Goal: Task Accomplishment & Management: Complete application form

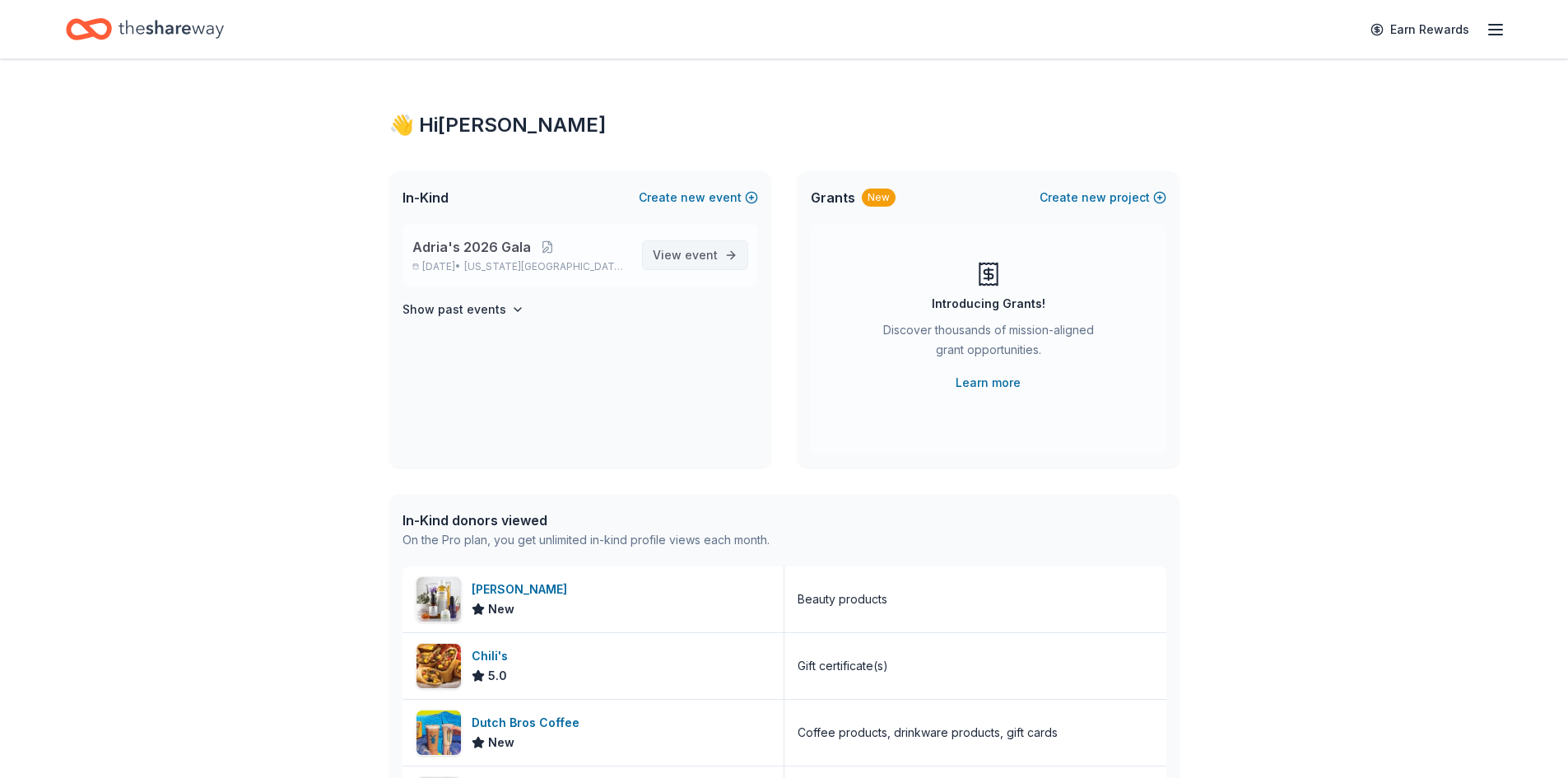
click at [678, 257] on span "View event" at bounding box center [685, 255] width 65 height 20
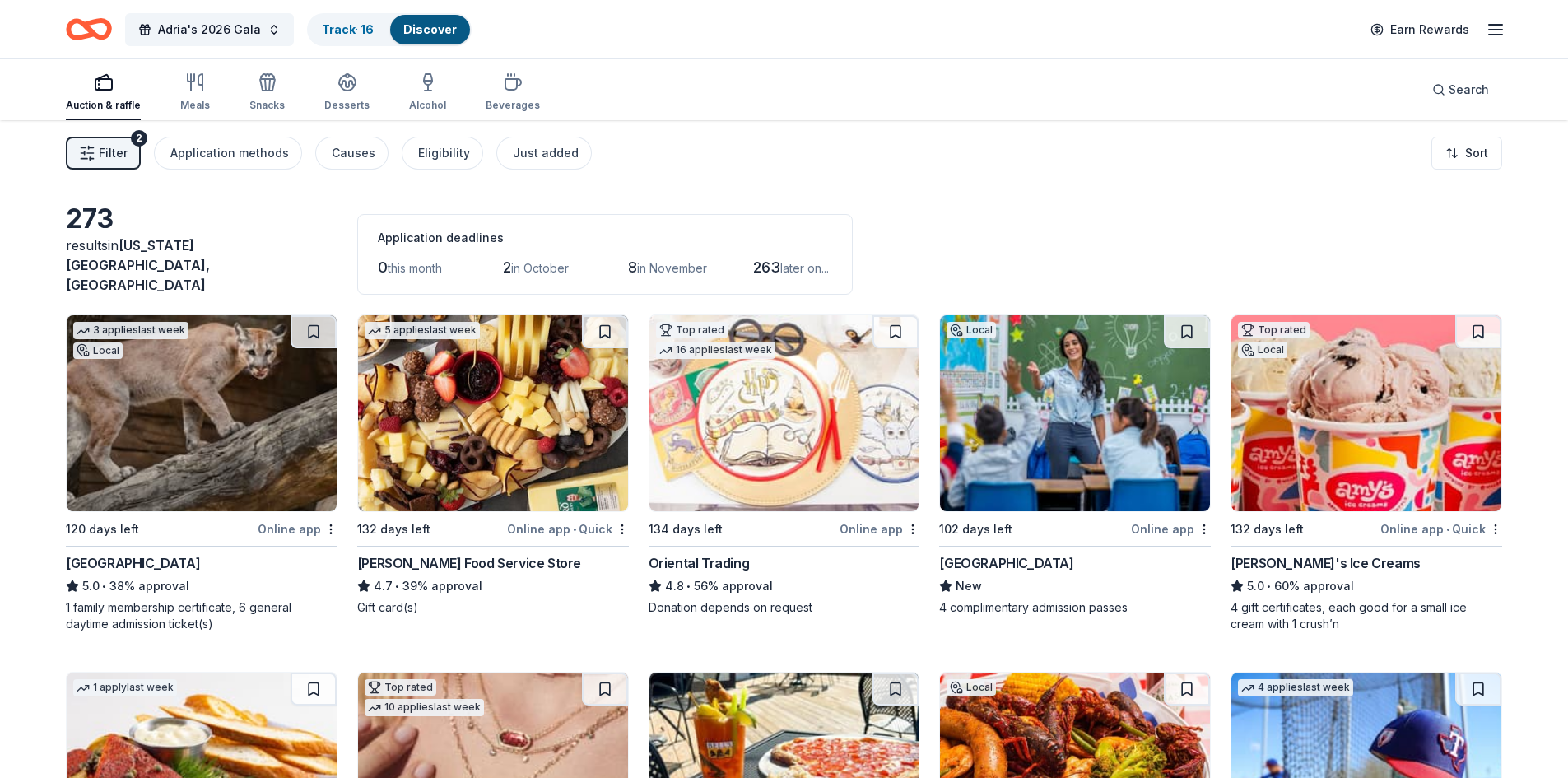
click at [1023, 429] on img at bounding box center [1075, 413] width 270 height 196
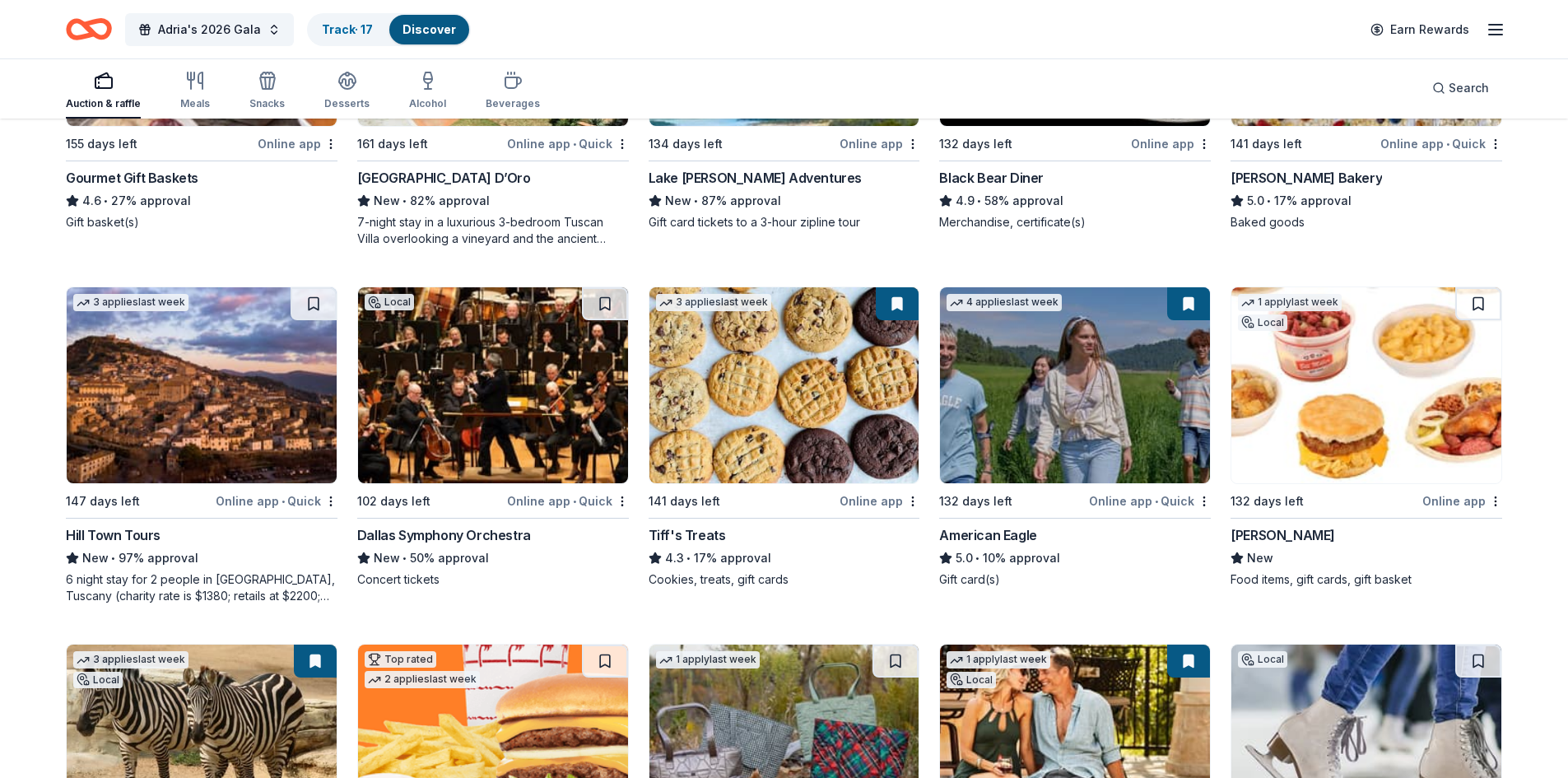
scroll to position [2557, 0]
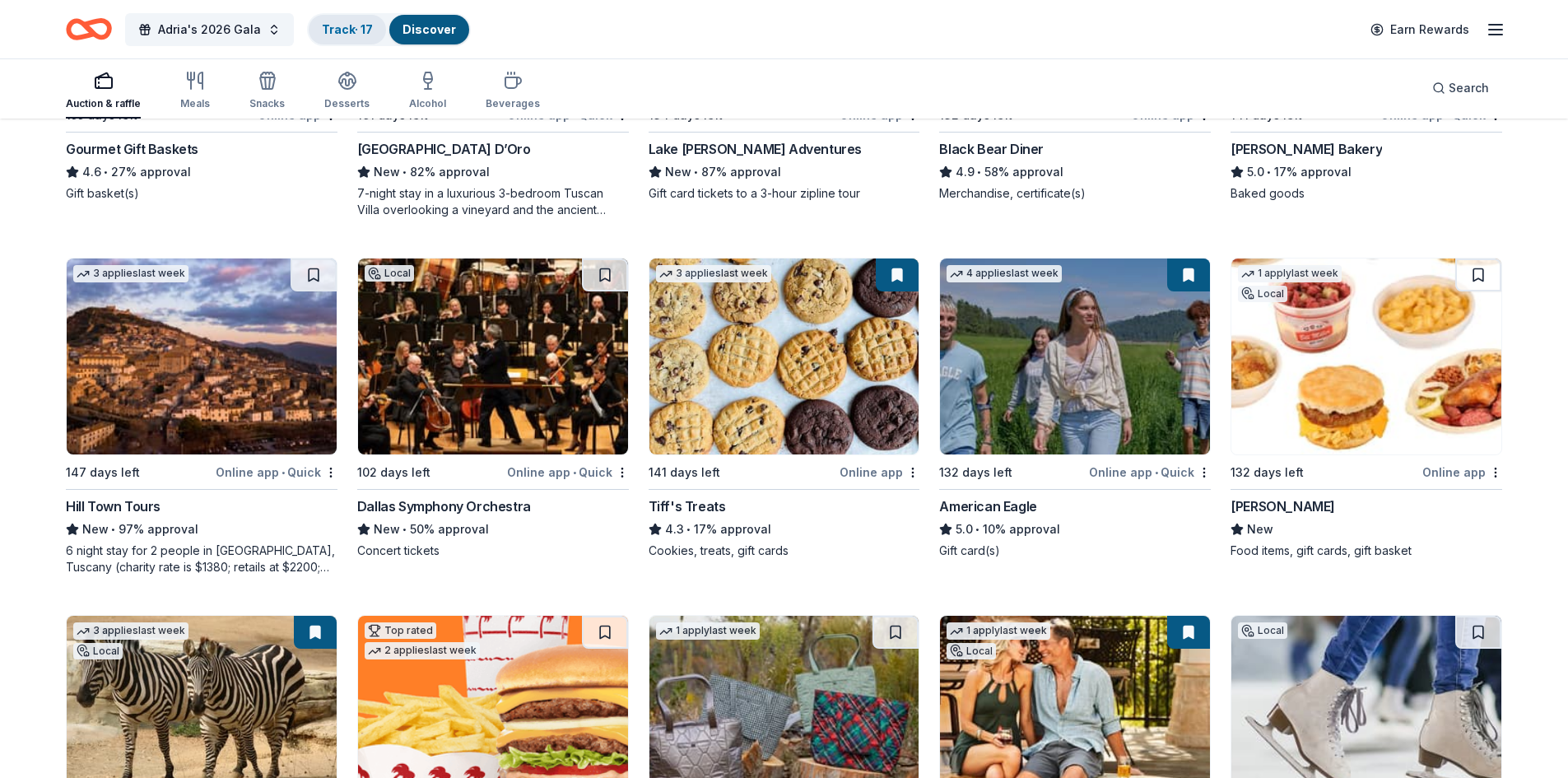
click at [334, 37] on div "Track · 17" at bounding box center [347, 29] width 77 height 30
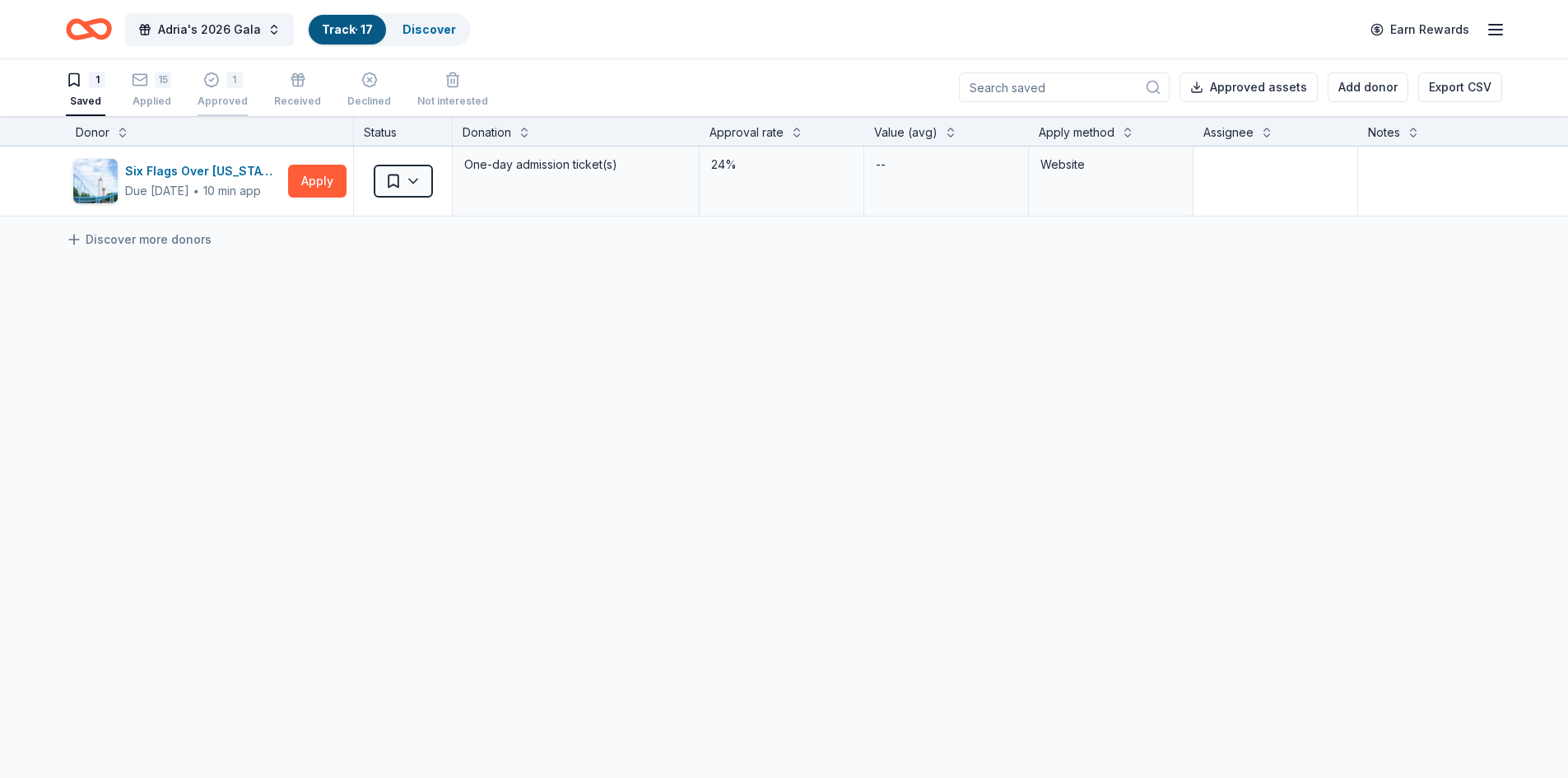
click at [238, 81] on div "1" at bounding box center [234, 79] width 16 height 16
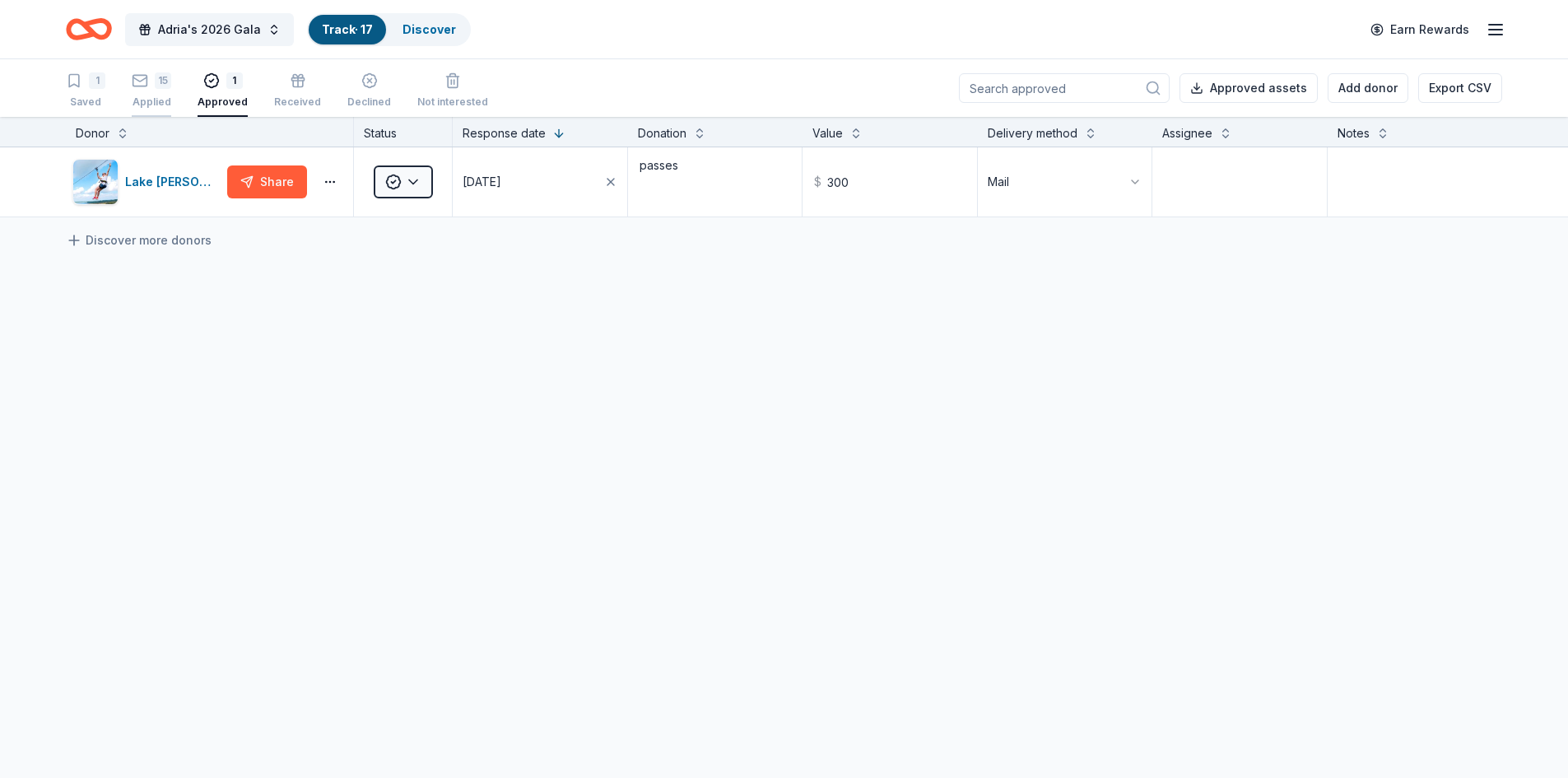
click at [160, 82] on div "15" at bounding box center [162, 80] width 16 height 16
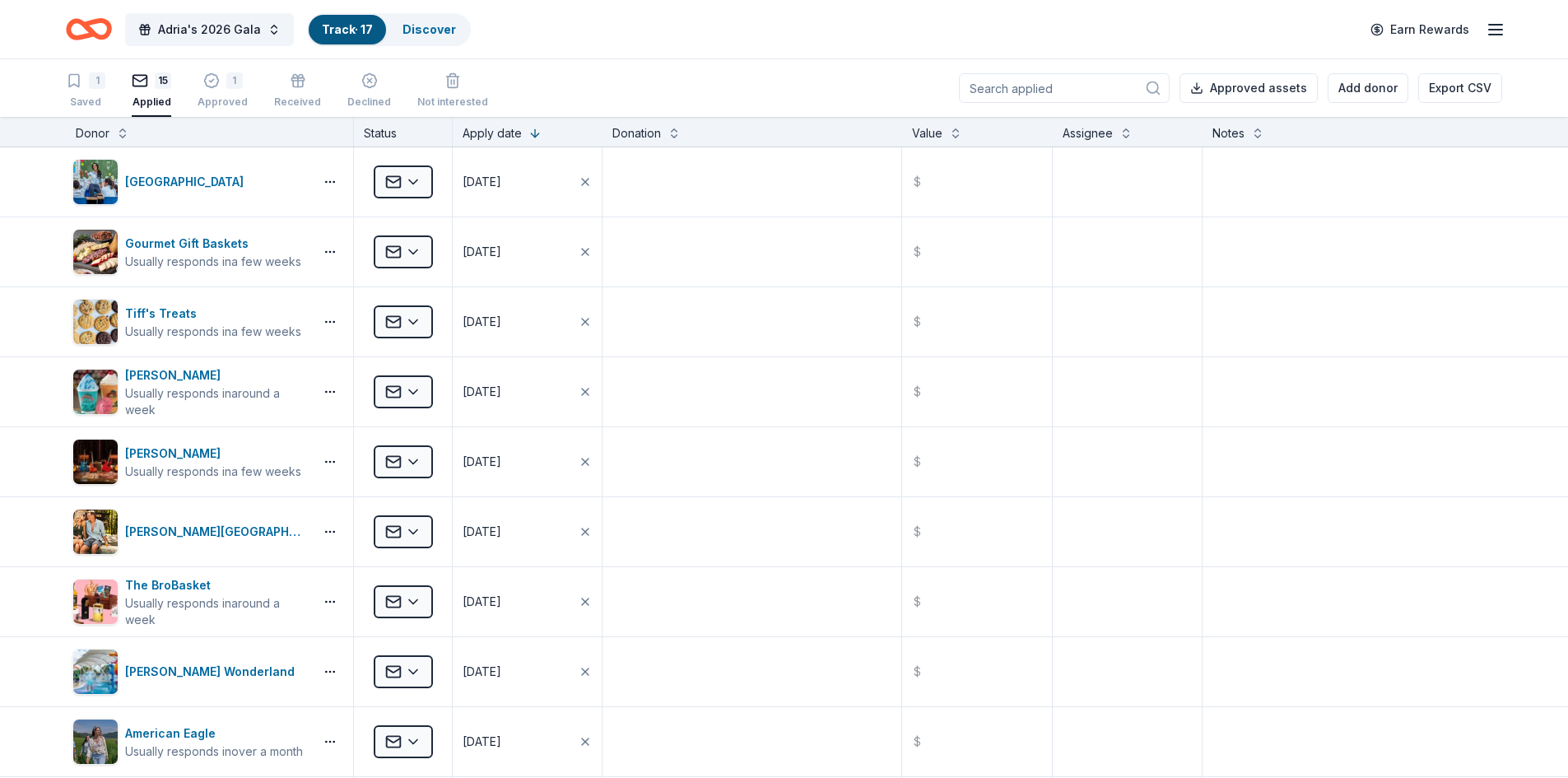
click at [100, 29] on icon "Home" at bounding box center [89, 30] width 46 height 39
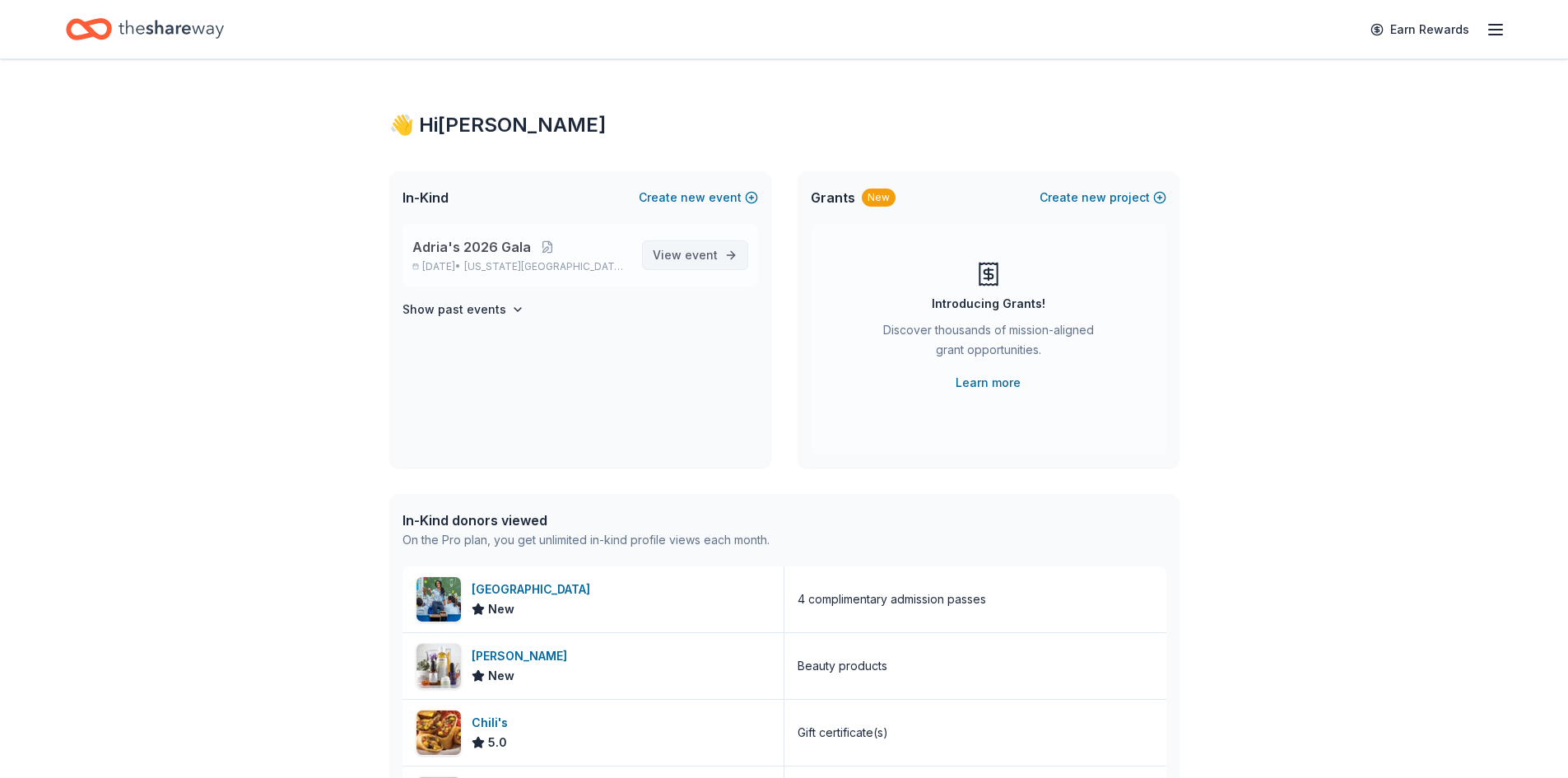
click at [700, 255] on span "event" at bounding box center [701, 255] width 33 height 14
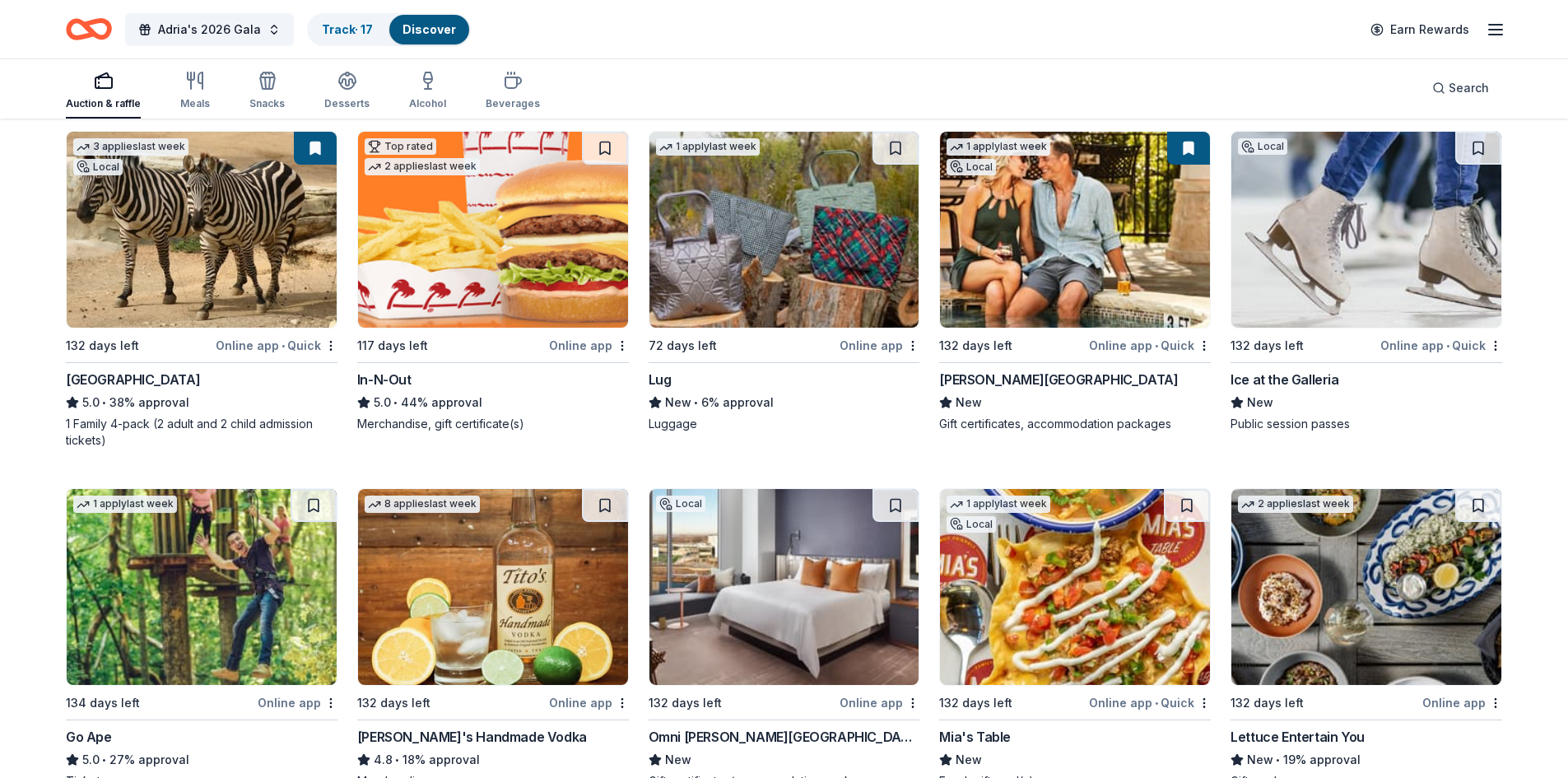
scroll to position [3173, 0]
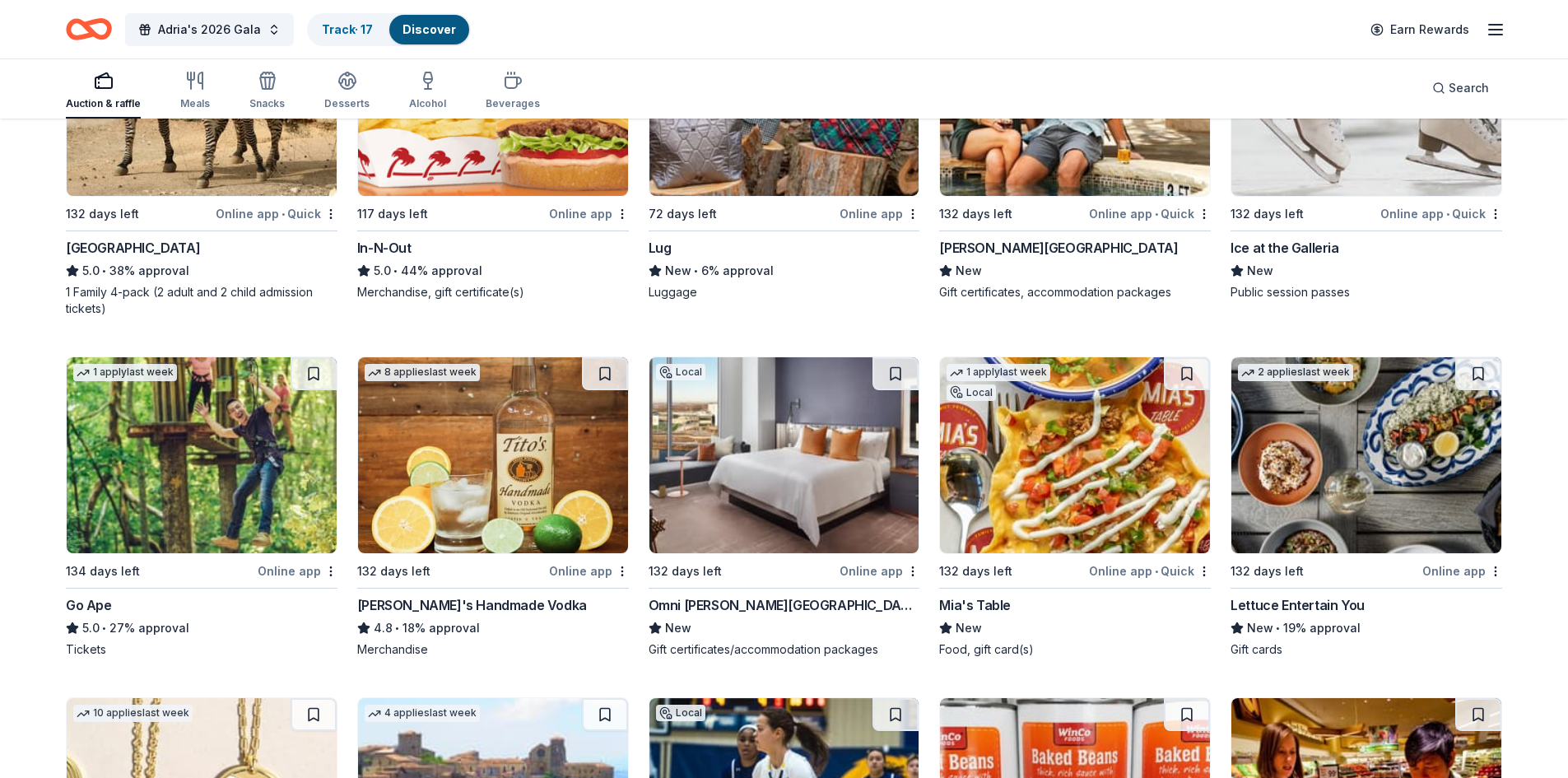
click at [1125, 459] on img at bounding box center [1075, 455] width 270 height 196
click at [1461, 89] on span "Search" at bounding box center [1469, 87] width 41 height 20
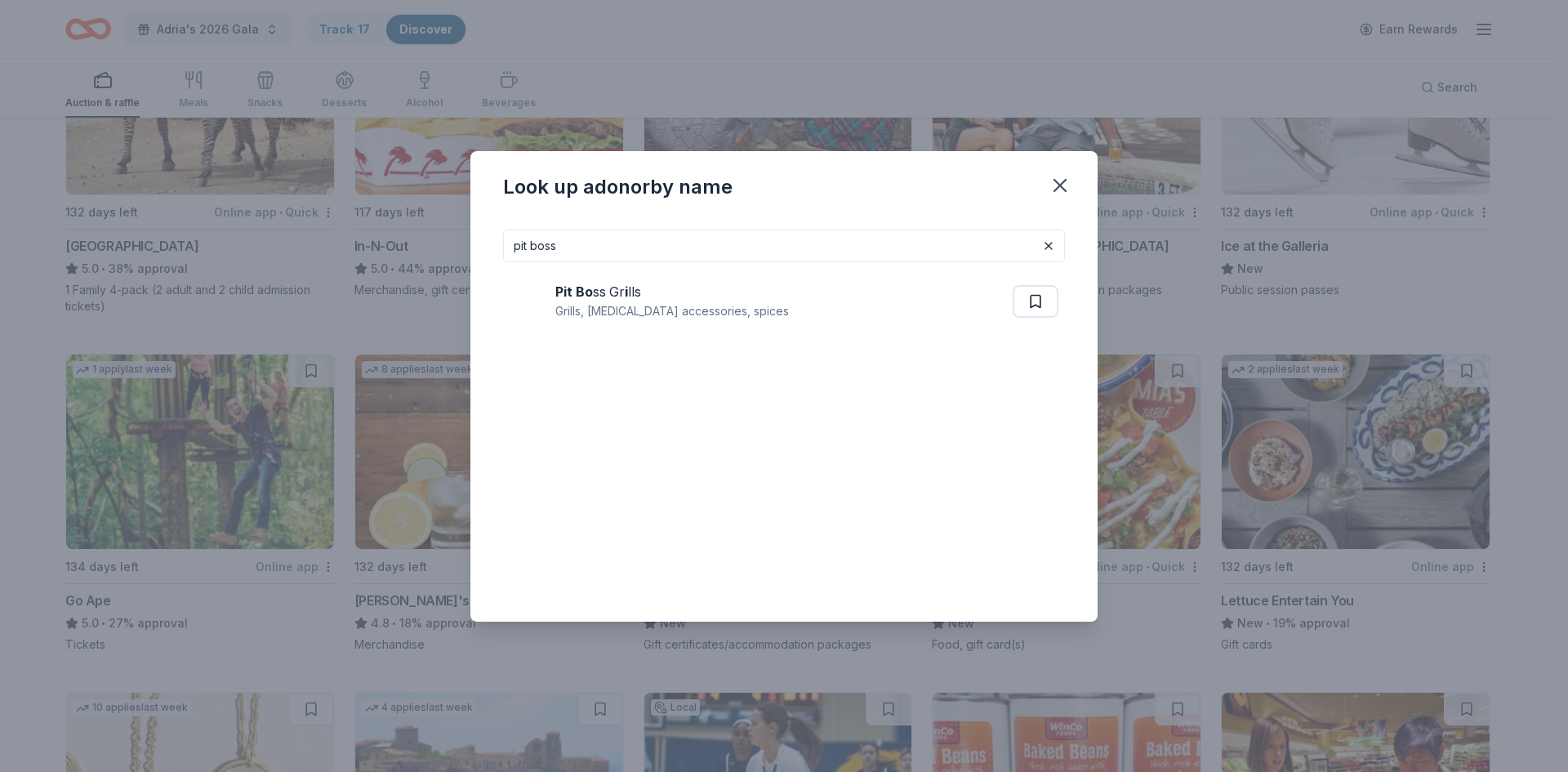
type input "pit boss"
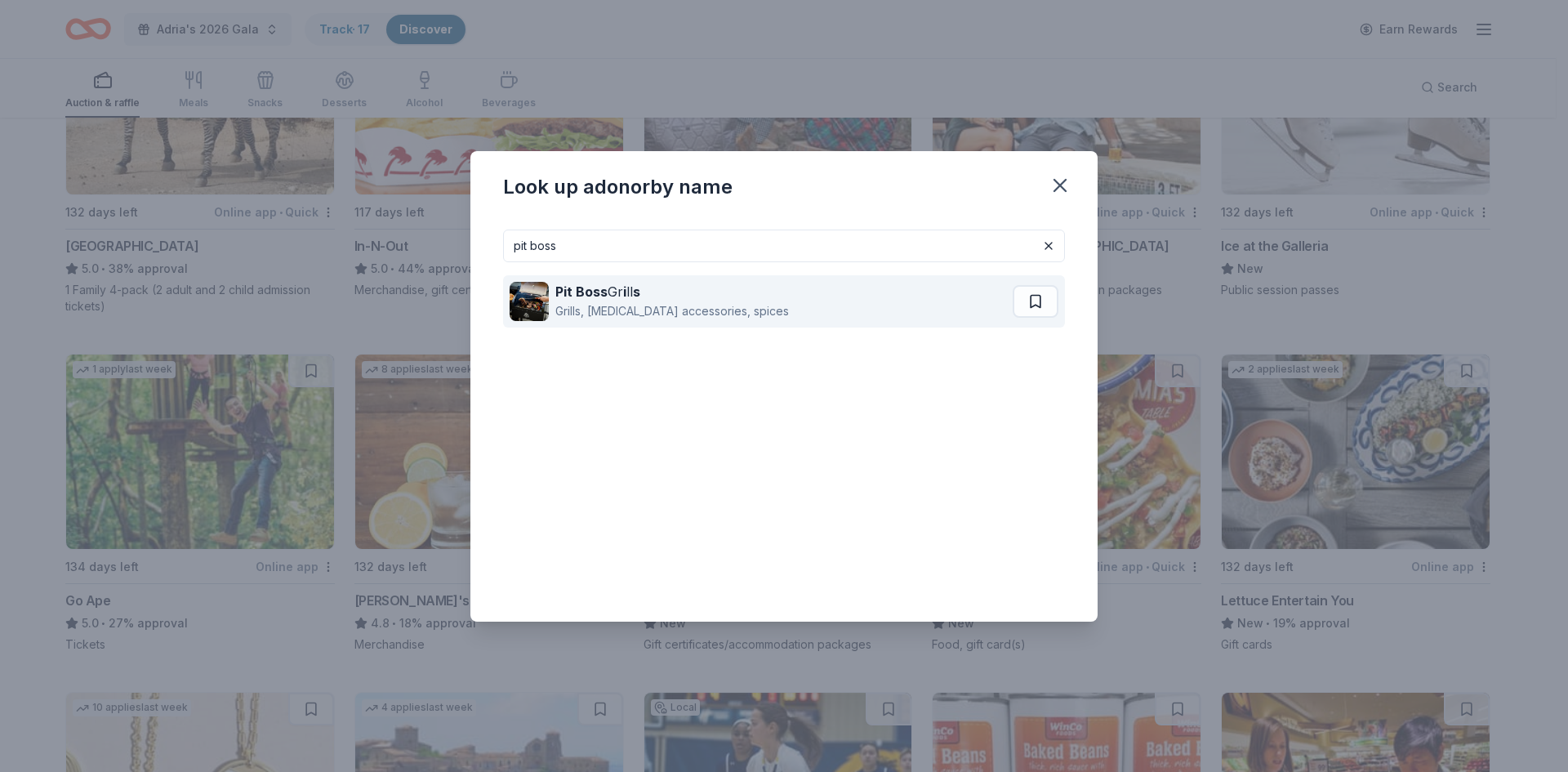
click at [640, 299] on strong "s" at bounding box center [636, 291] width 8 height 16
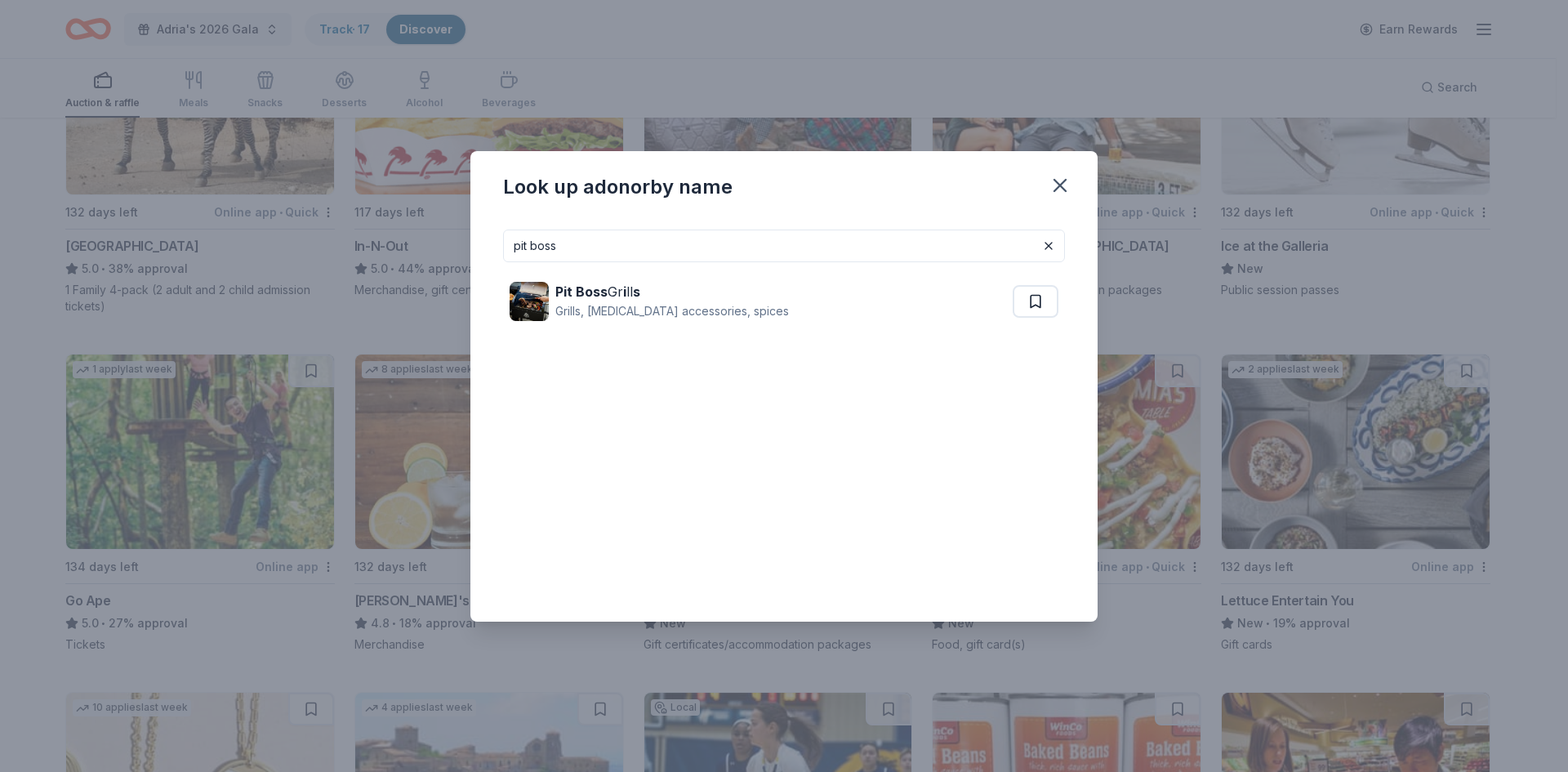
drag, startPoint x: 585, startPoint y: 242, endPoint x: 439, endPoint y: 249, distance: 146.2
click at [439, 249] on div "Look up a donor by name pit boss Pit Boss Gr i ll s Grills, outdoor cooking acc…" at bounding box center [784, 386] width 1568 height 772
type input "grill"
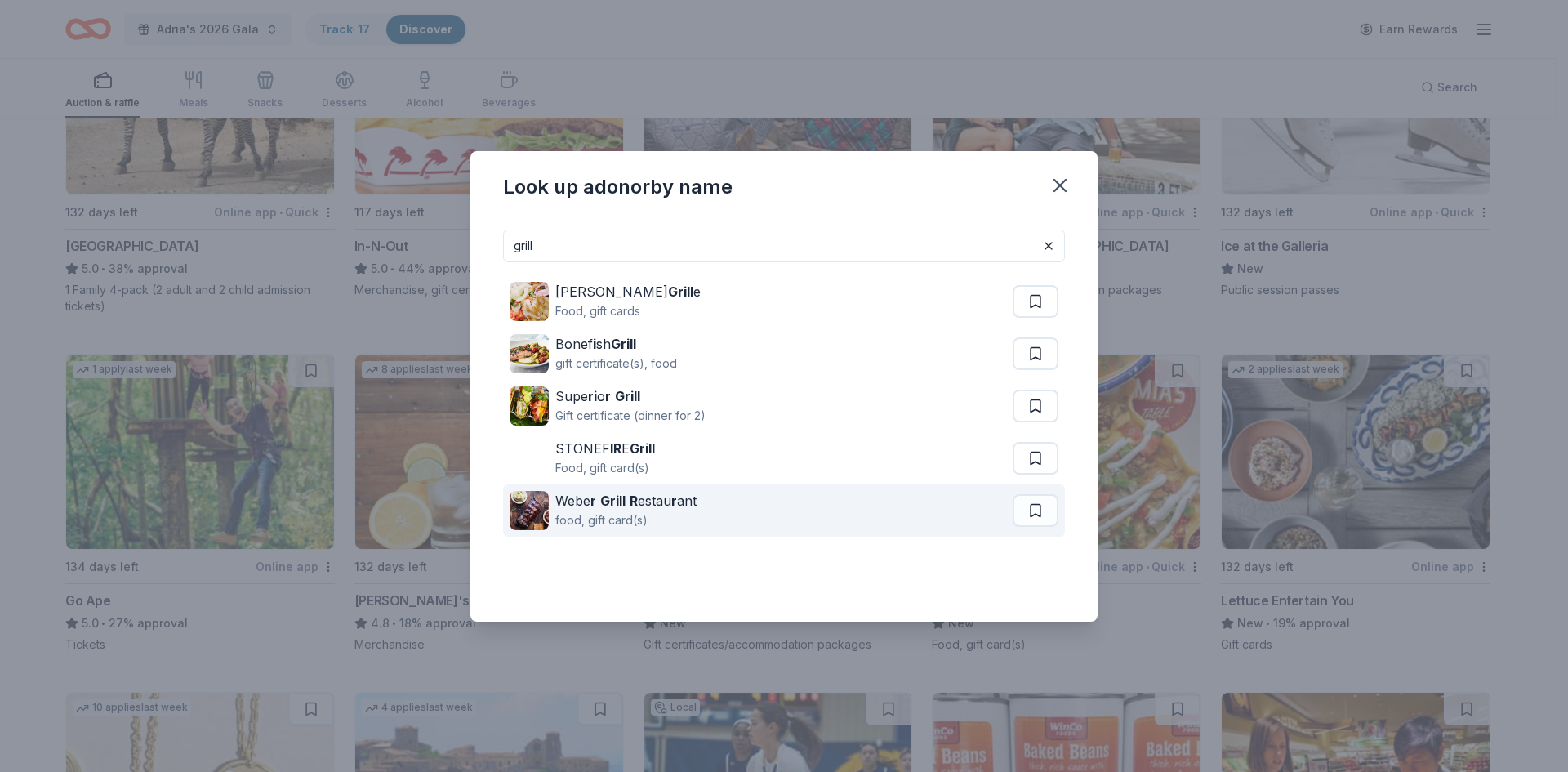
click at [698, 515] on div "Webe r Grill R estau r ant food, gift card(s)" at bounding box center [761, 510] width 503 height 52
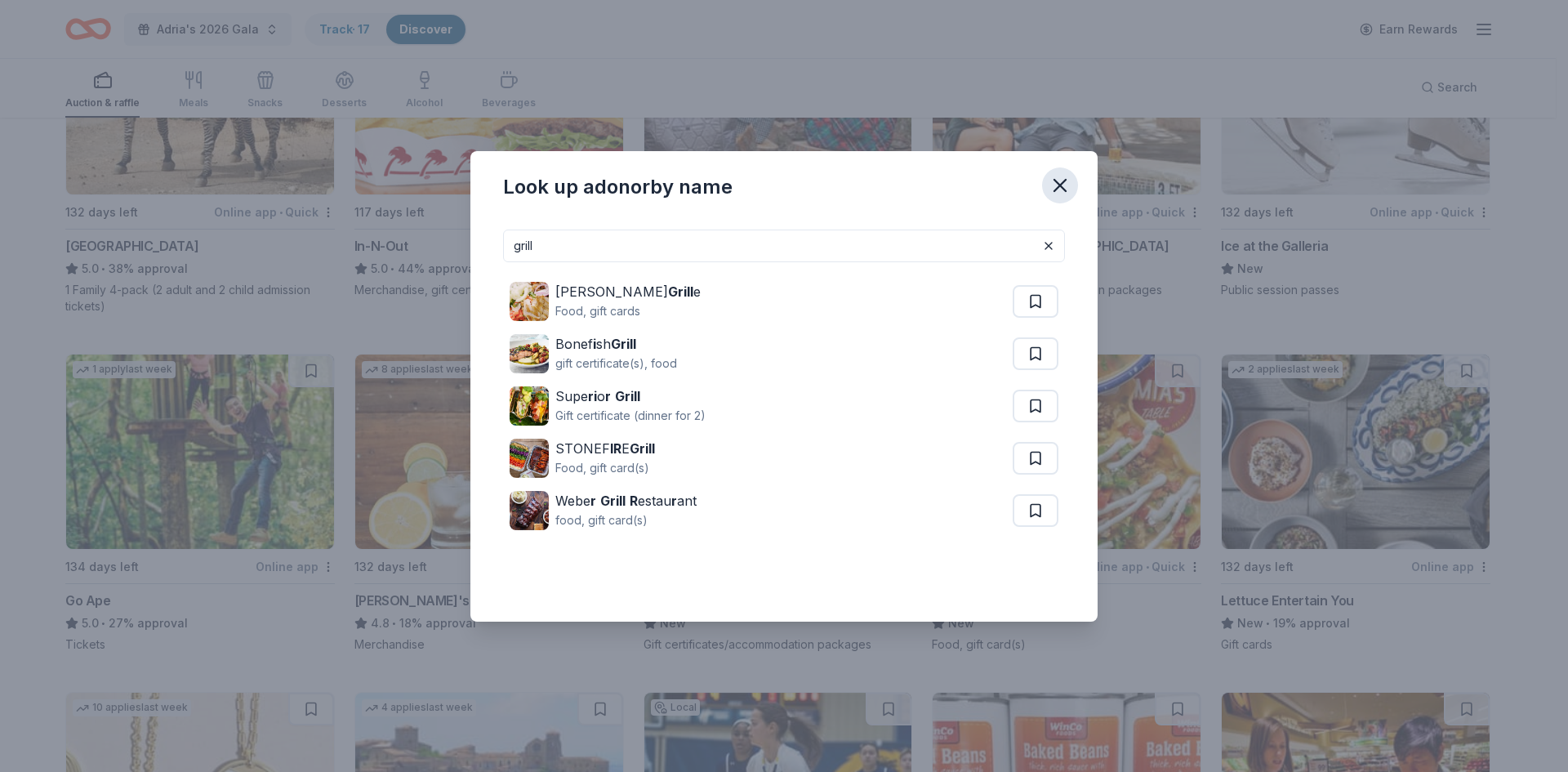
click at [1064, 184] on icon "button" at bounding box center [1060, 185] width 23 height 23
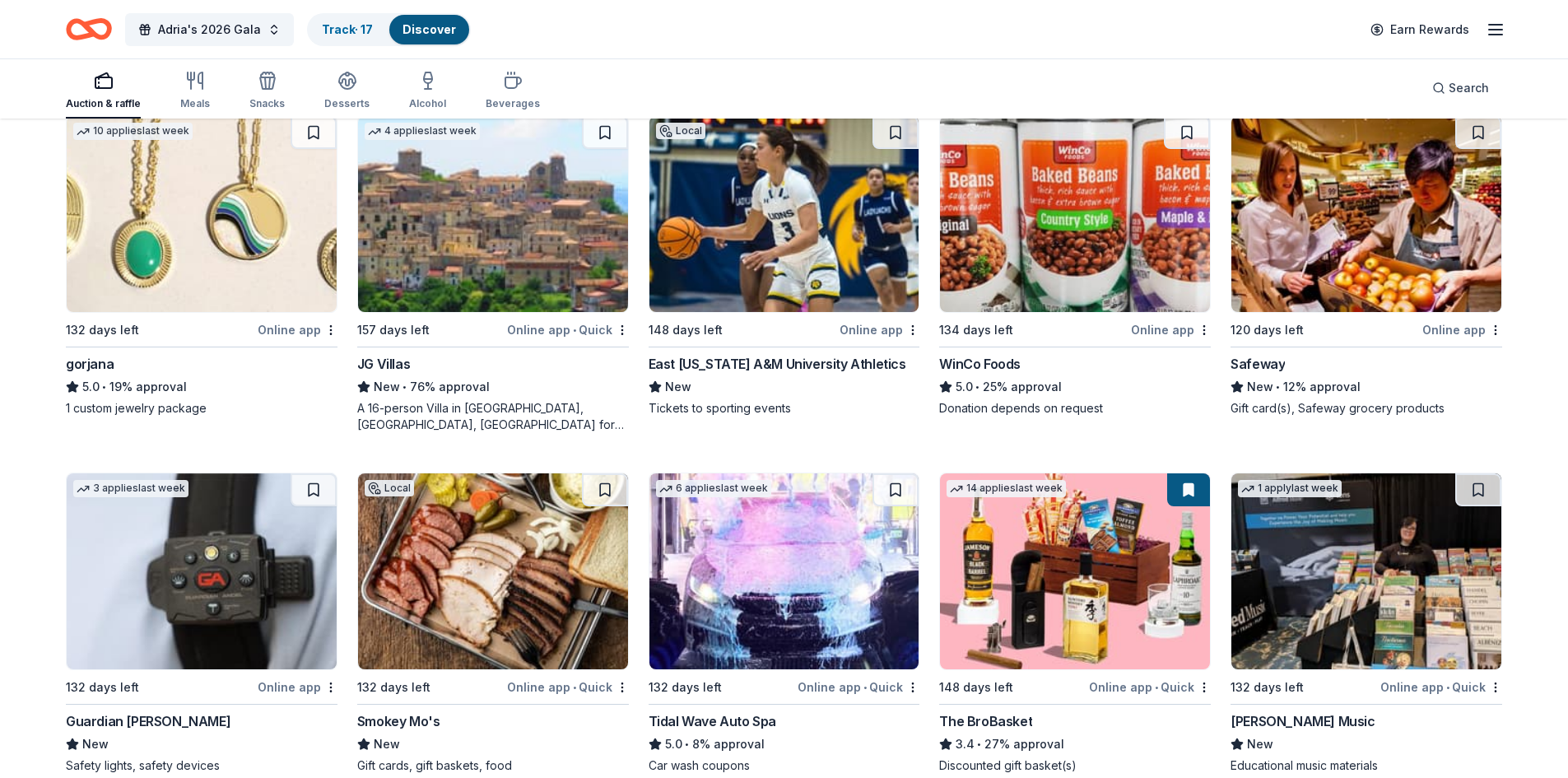
scroll to position [3831, 0]
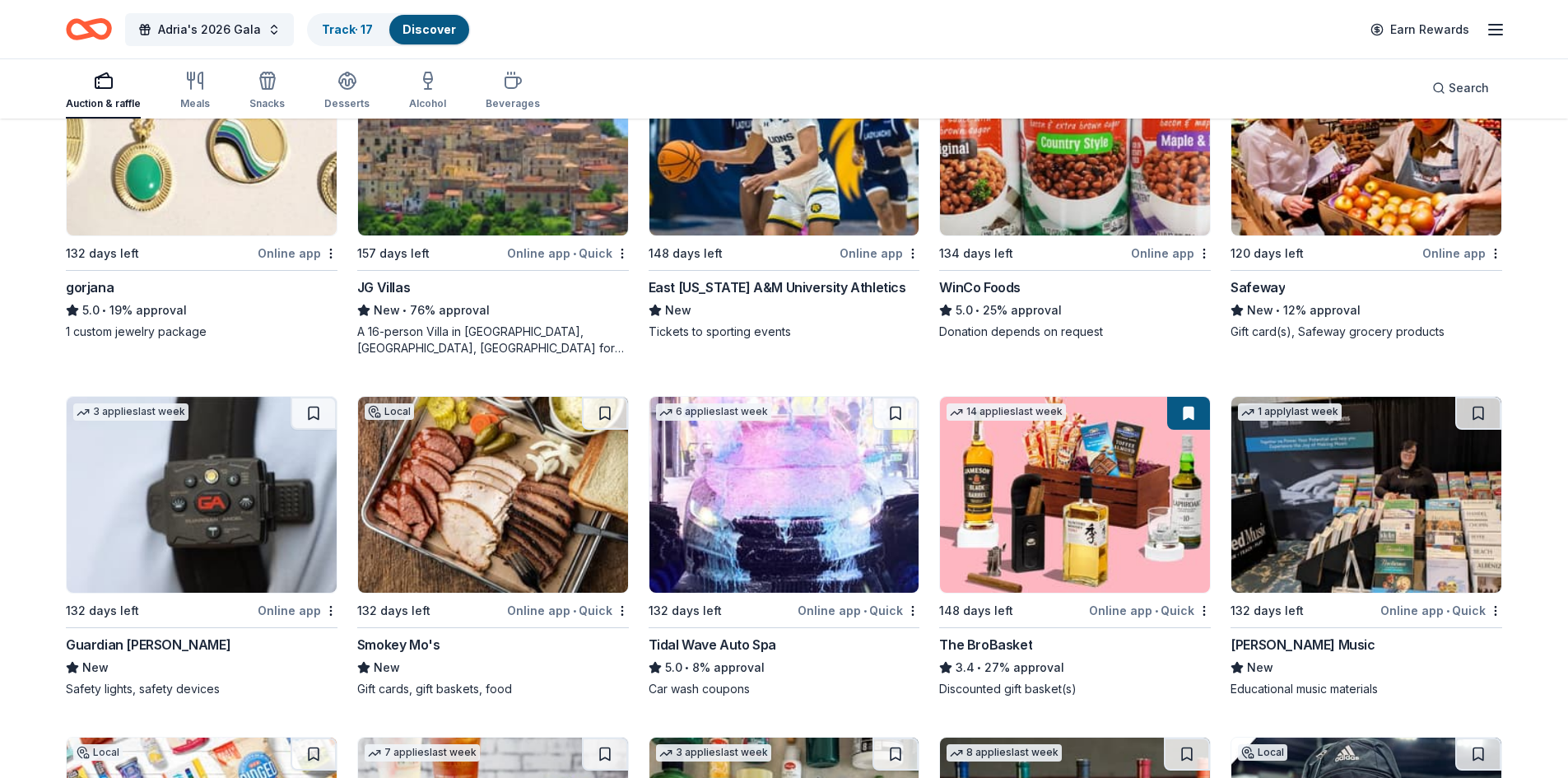
click at [104, 458] on img at bounding box center [202, 495] width 270 height 196
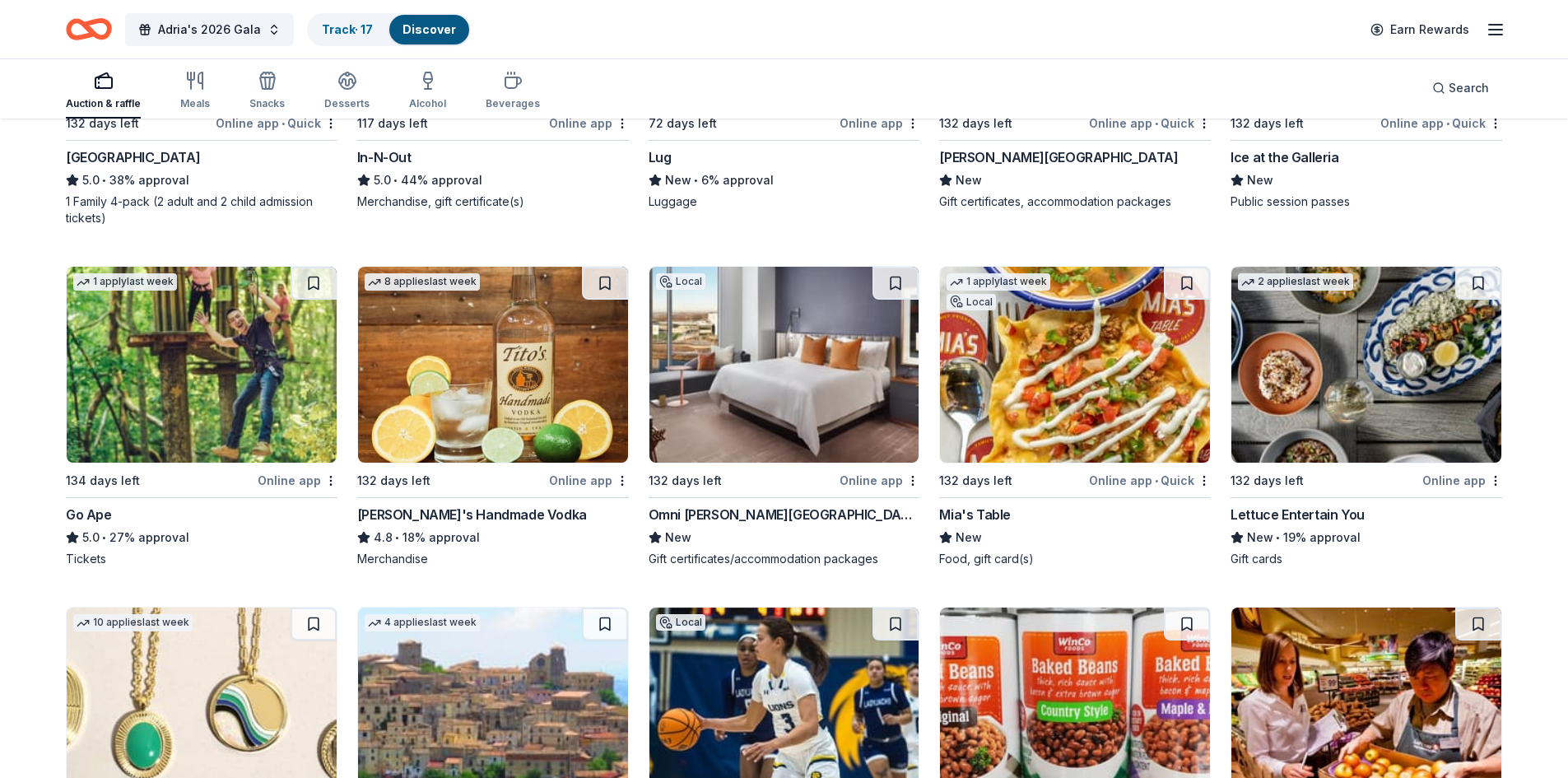
scroll to position [3255, 0]
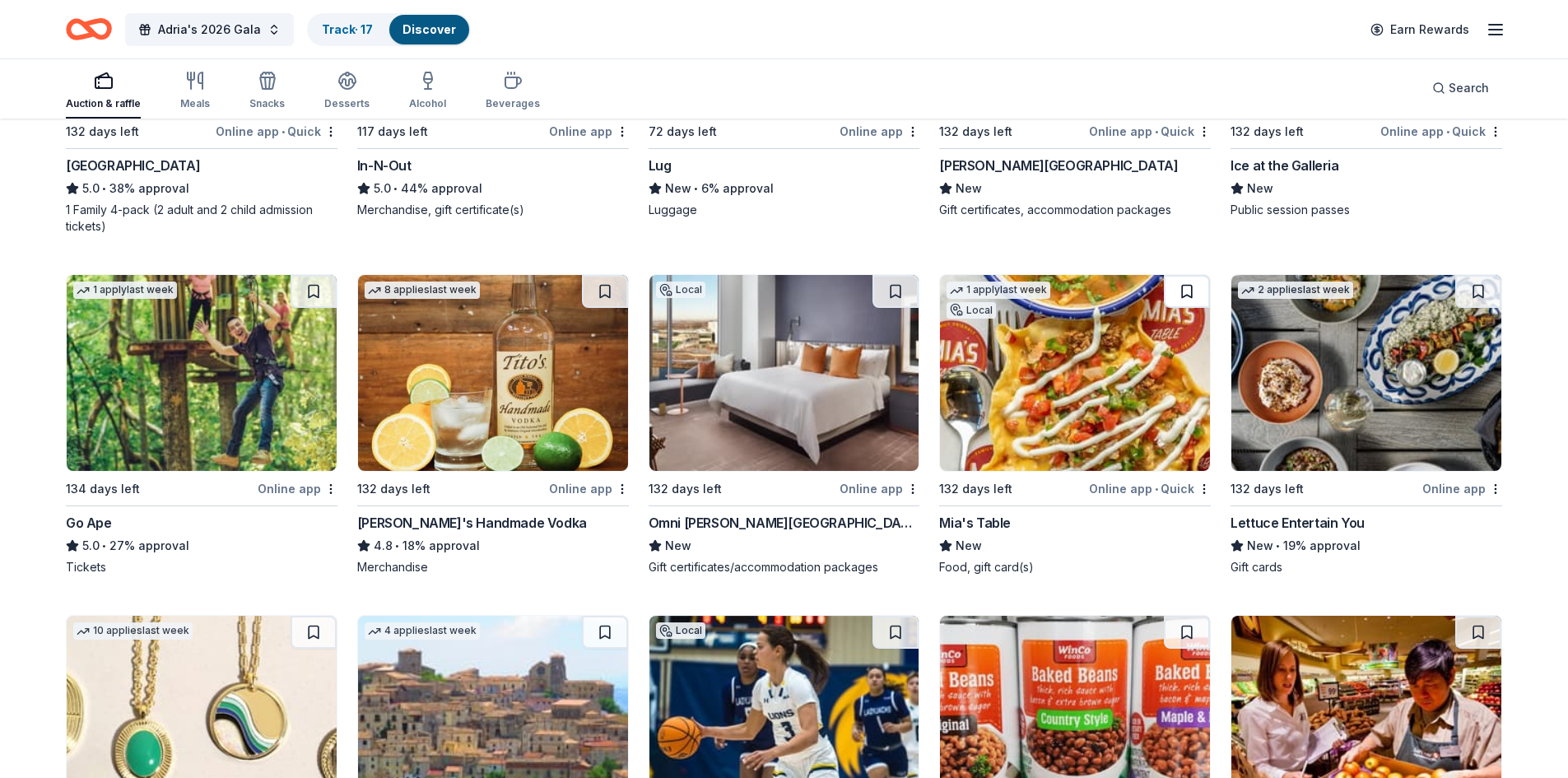
click at [1184, 280] on button at bounding box center [1187, 291] width 46 height 33
click at [1188, 281] on button at bounding box center [1189, 291] width 42 height 33
click at [335, 32] on link "Track · 18" at bounding box center [347, 29] width 52 height 14
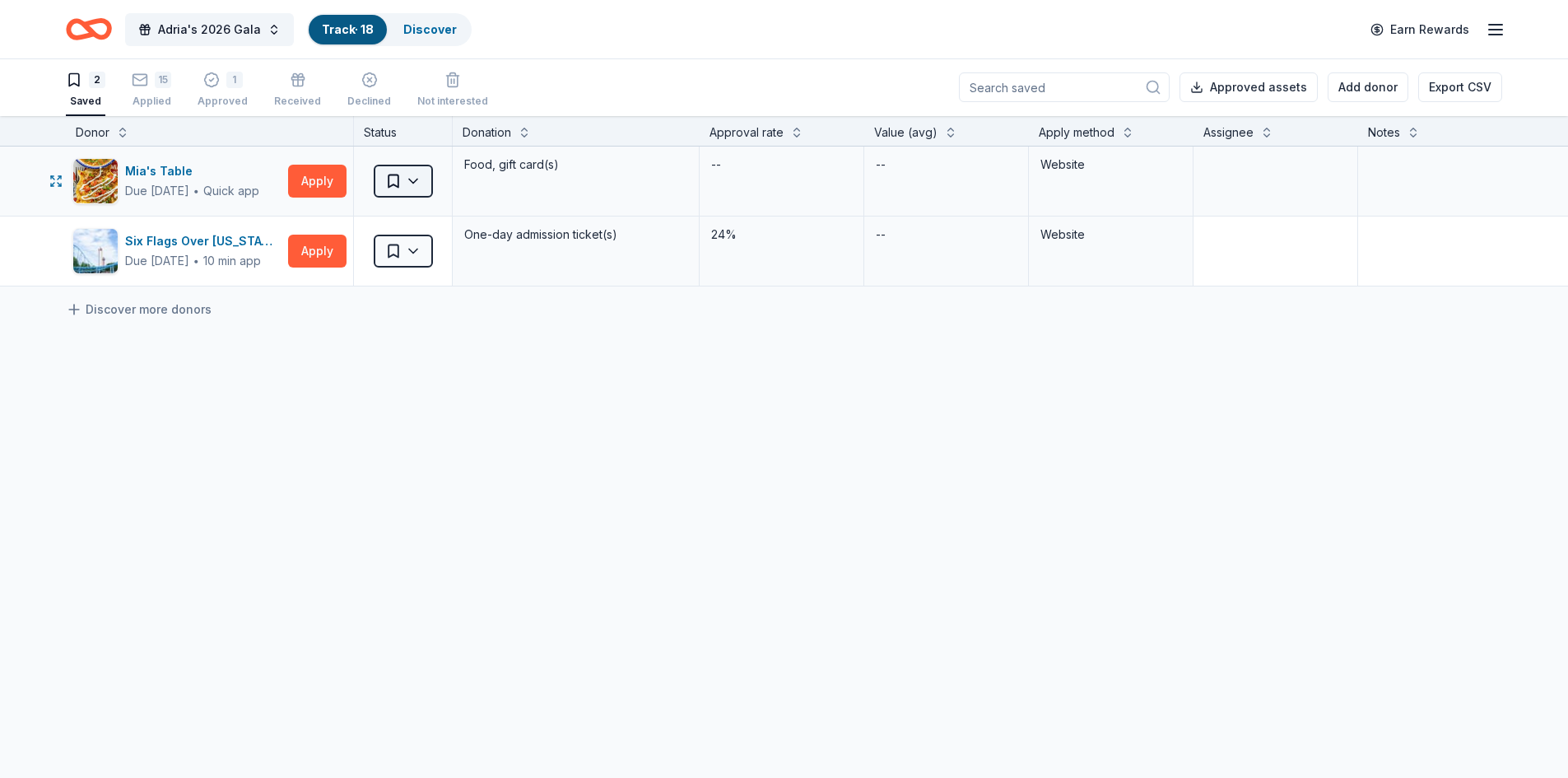
click at [427, 176] on html "Adria's 2026 Gala Track · 18 Discover Earn Rewards 2 Saved 15 Applied 1 Approve…" at bounding box center [784, 388] width 1568 height 778
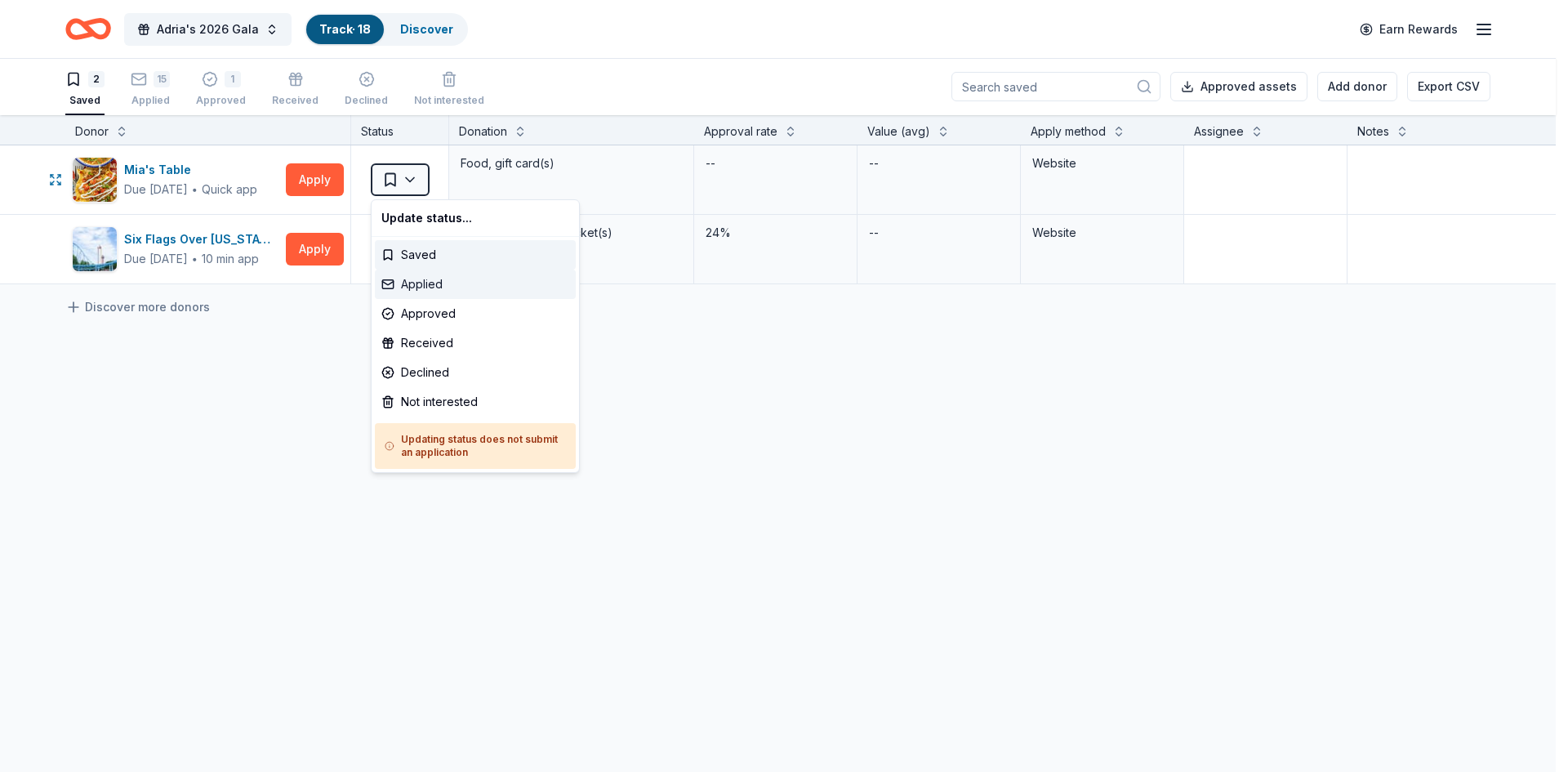
click at [444, 277] on div "Applied" at bounding box center [475, 284] width 201 height 29
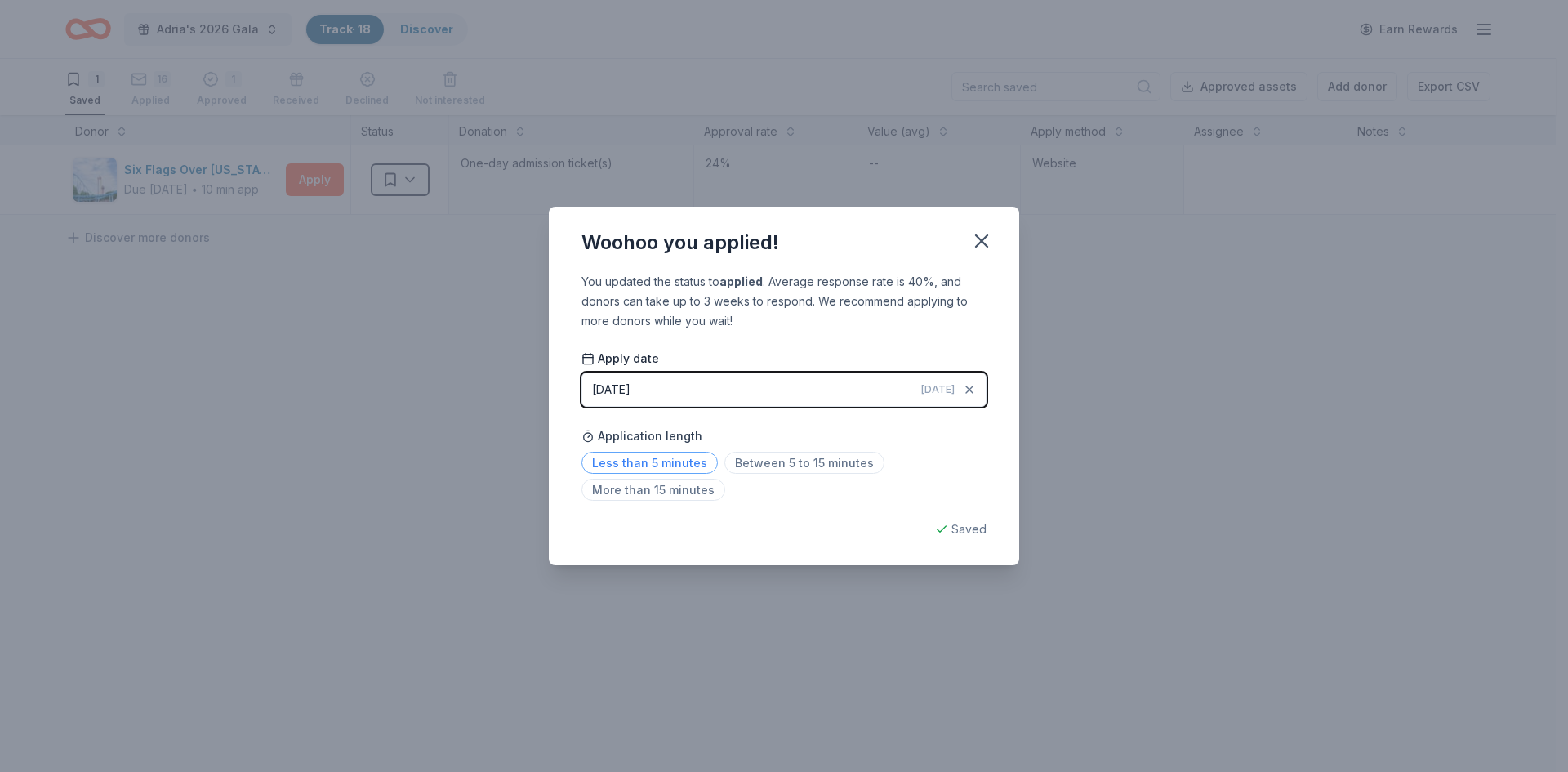
click at [680, 466] on span "Less than 5 minutes" at bounding box center [650, 462] width 136 height 22
click at [971, 246] on icon "button" at bounding box center [981, 241] width 23 height 23
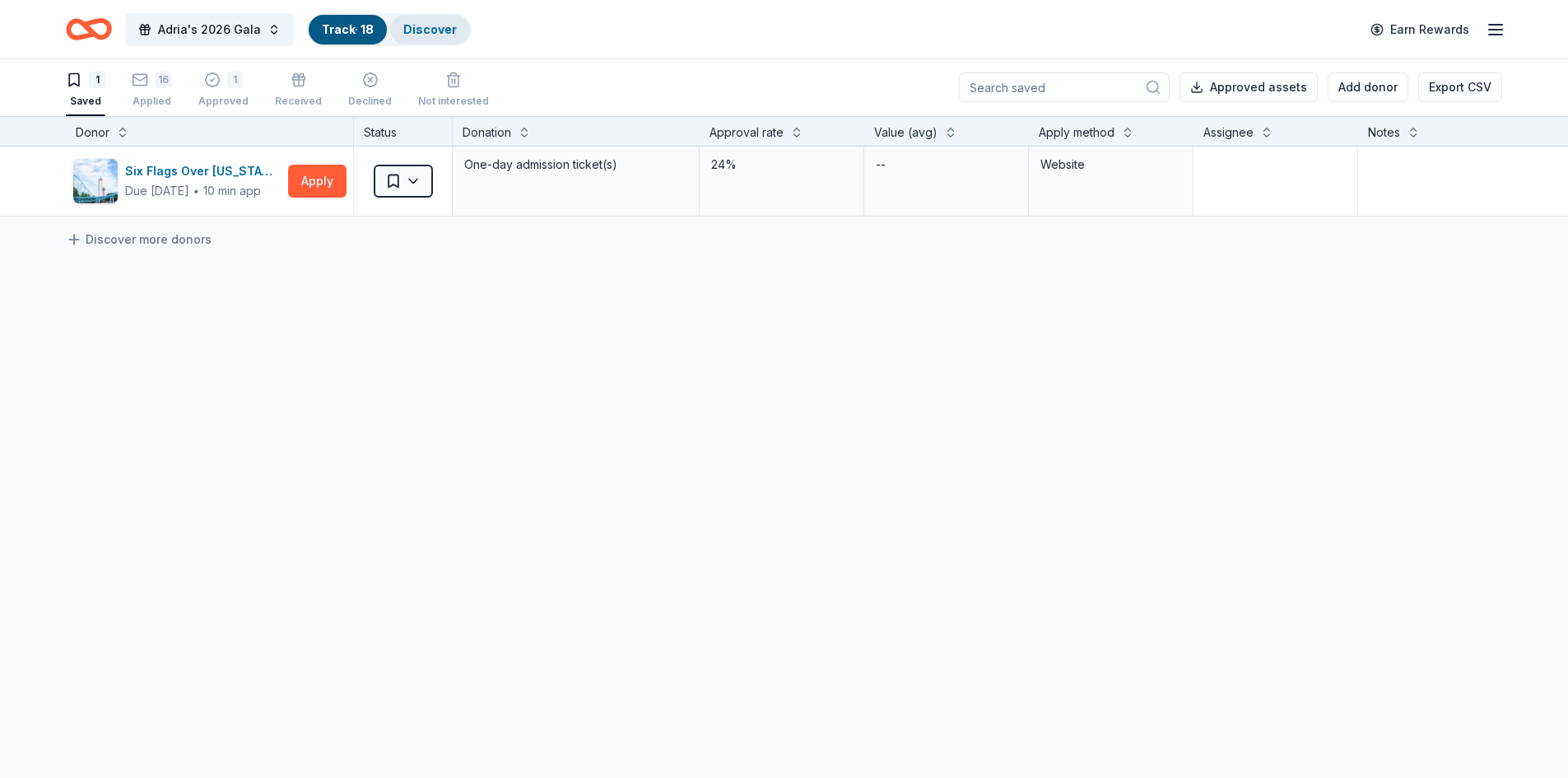
click at [456, 35] on div "Discover" at bounding box center [430, 29] width 80 height 30
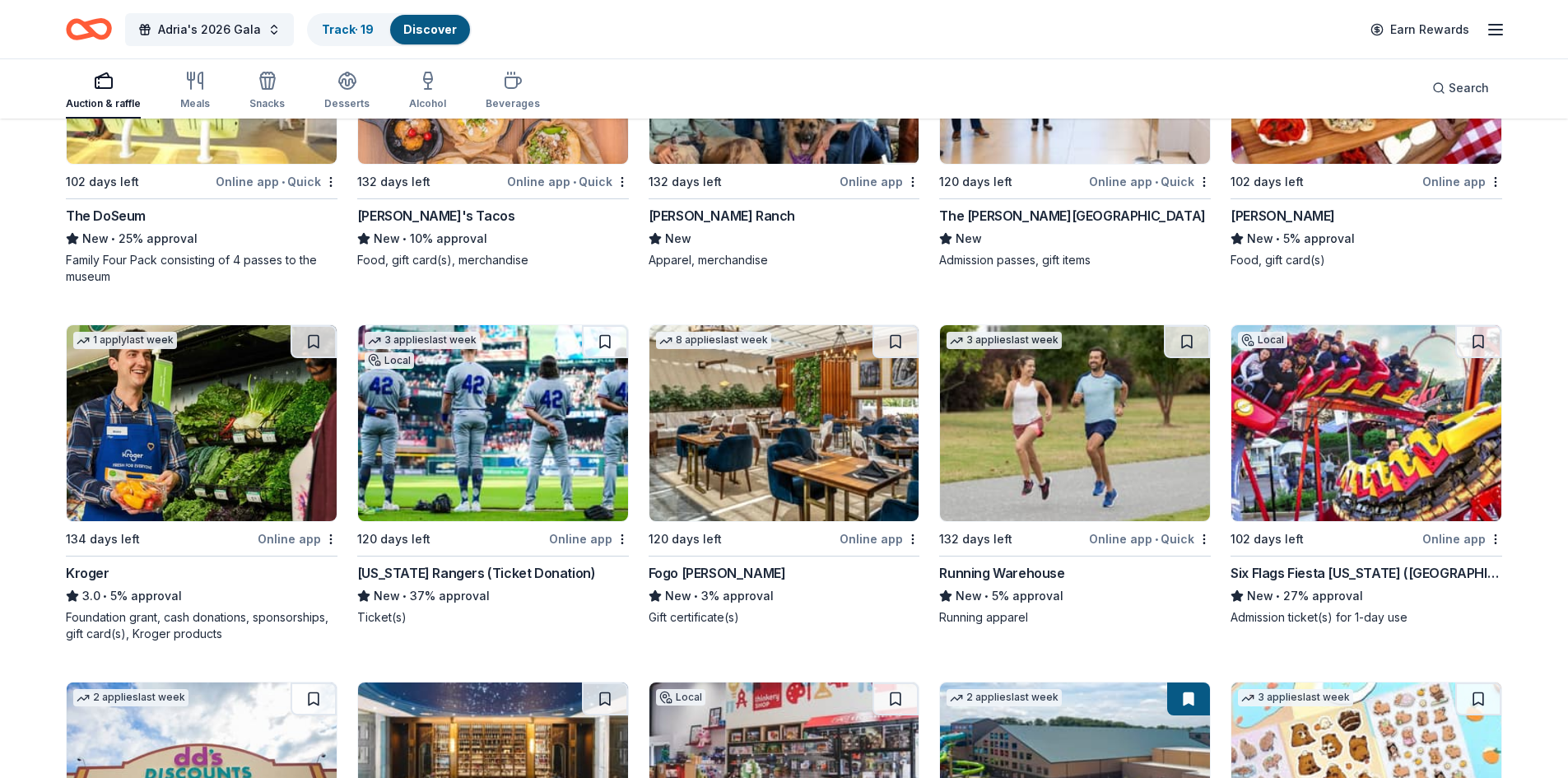
scroll to position [7190, 0]
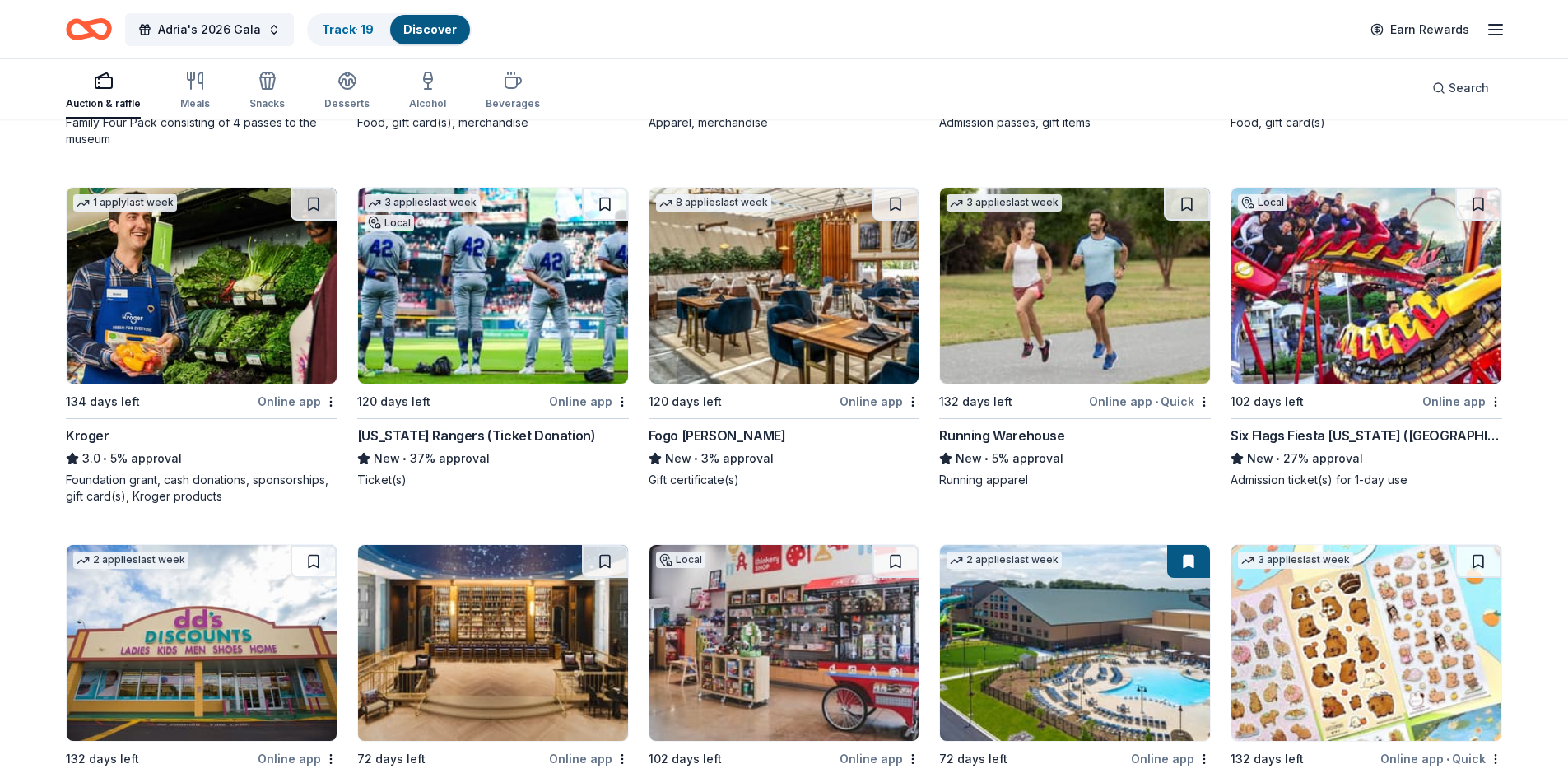
click at [1097, 322] on img at bounding box center [1075, 285] width 270 height 196
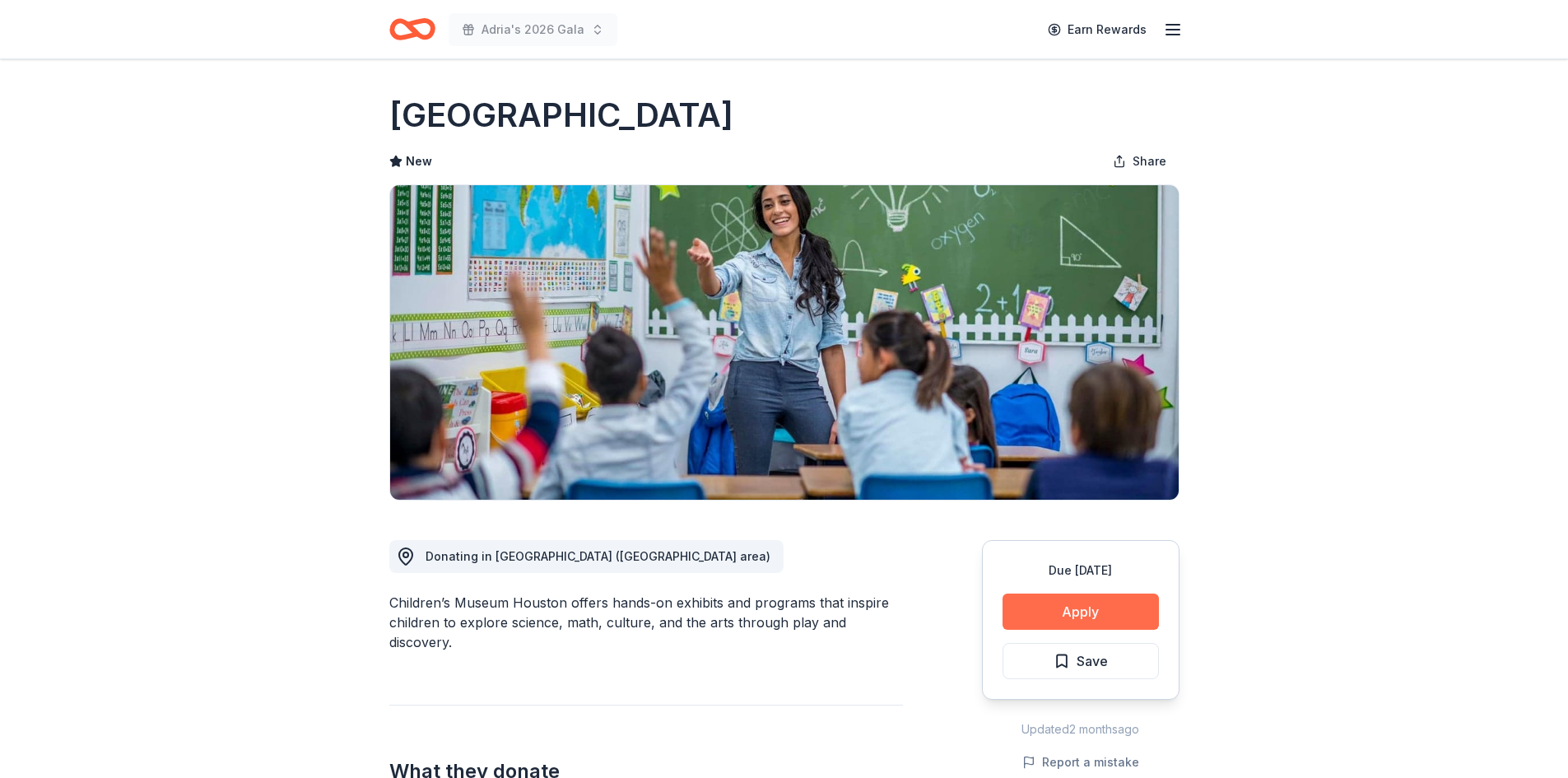
click at [1035, 605] on button "Apply" at bounding box center [1081, 611] width 156 height 36
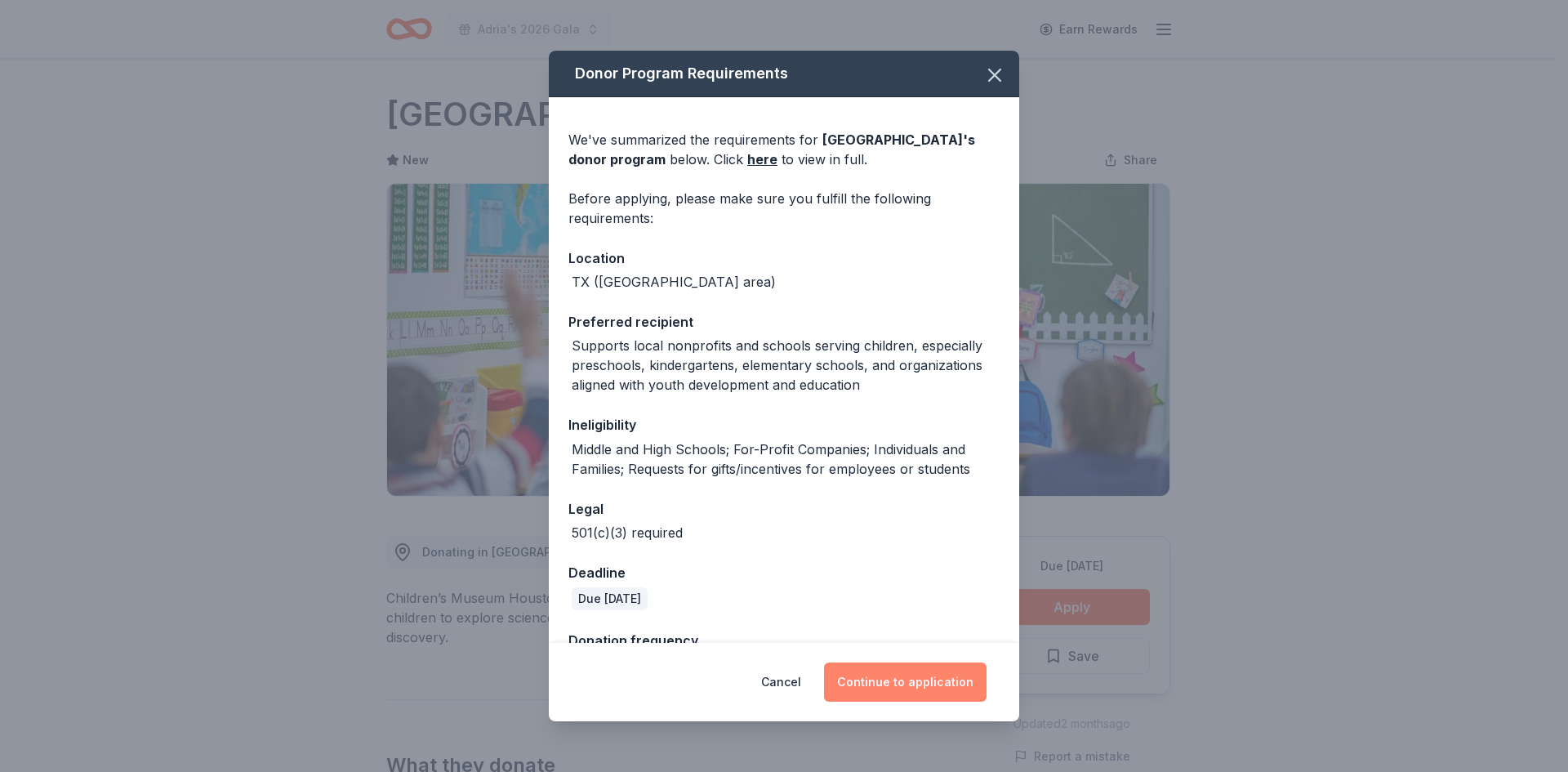
click at [900, 668] on button "Continue to application" at bounding box center [905, 682] width 162 height 40
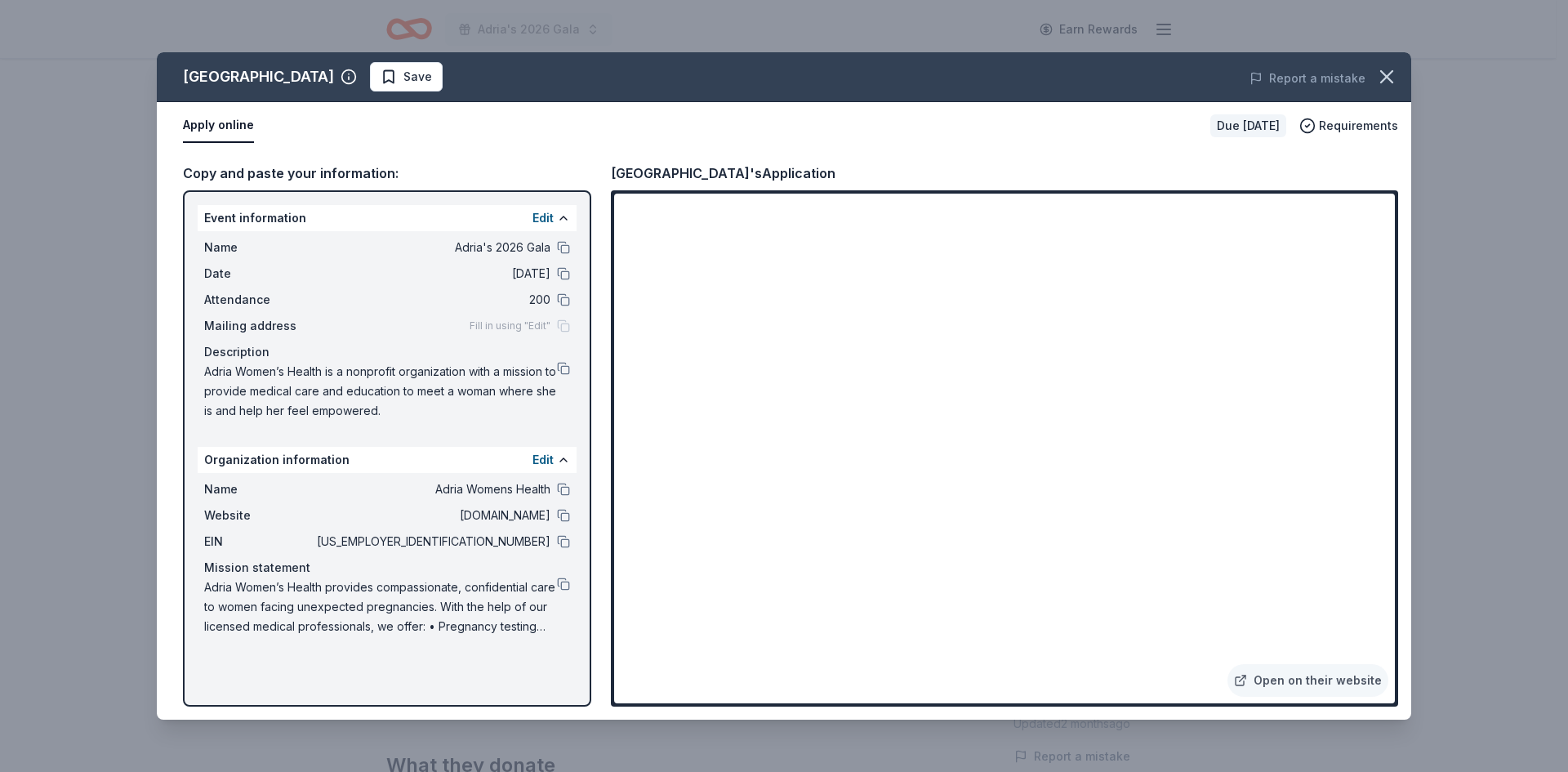
click at [432, 77] on span "Save" at bounding box center [406, 77] width 51 height 19
click at [499, 76] on html "Adria's 2026 Gala Earn Rewards Due in 102 days Share Children’s Museum Houston …" at bounding box center [784, 386] width 1568 height 772
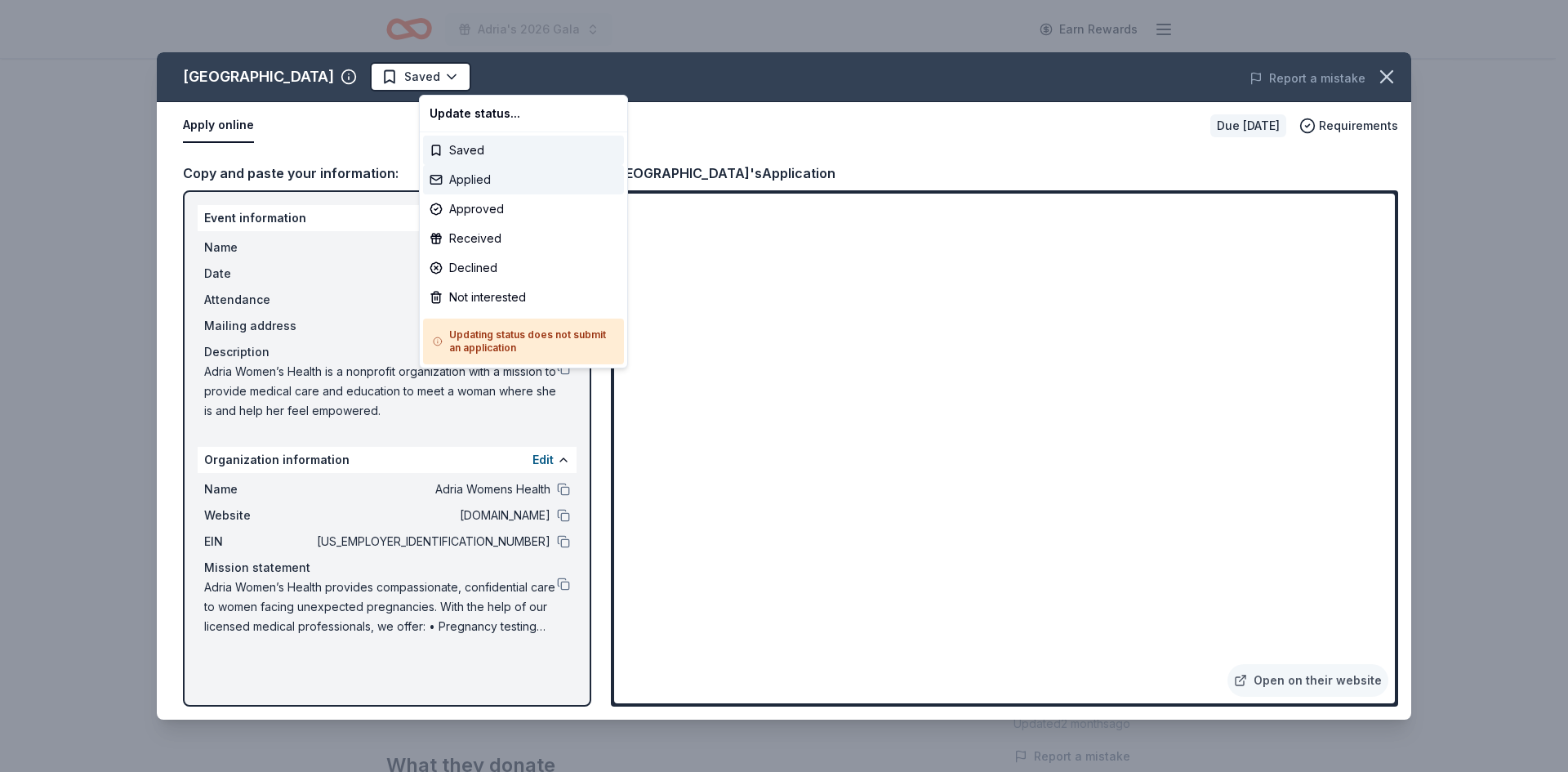
click at [483, 173] on div "Applied" at bounding box center [523, 179] width 201 height 29
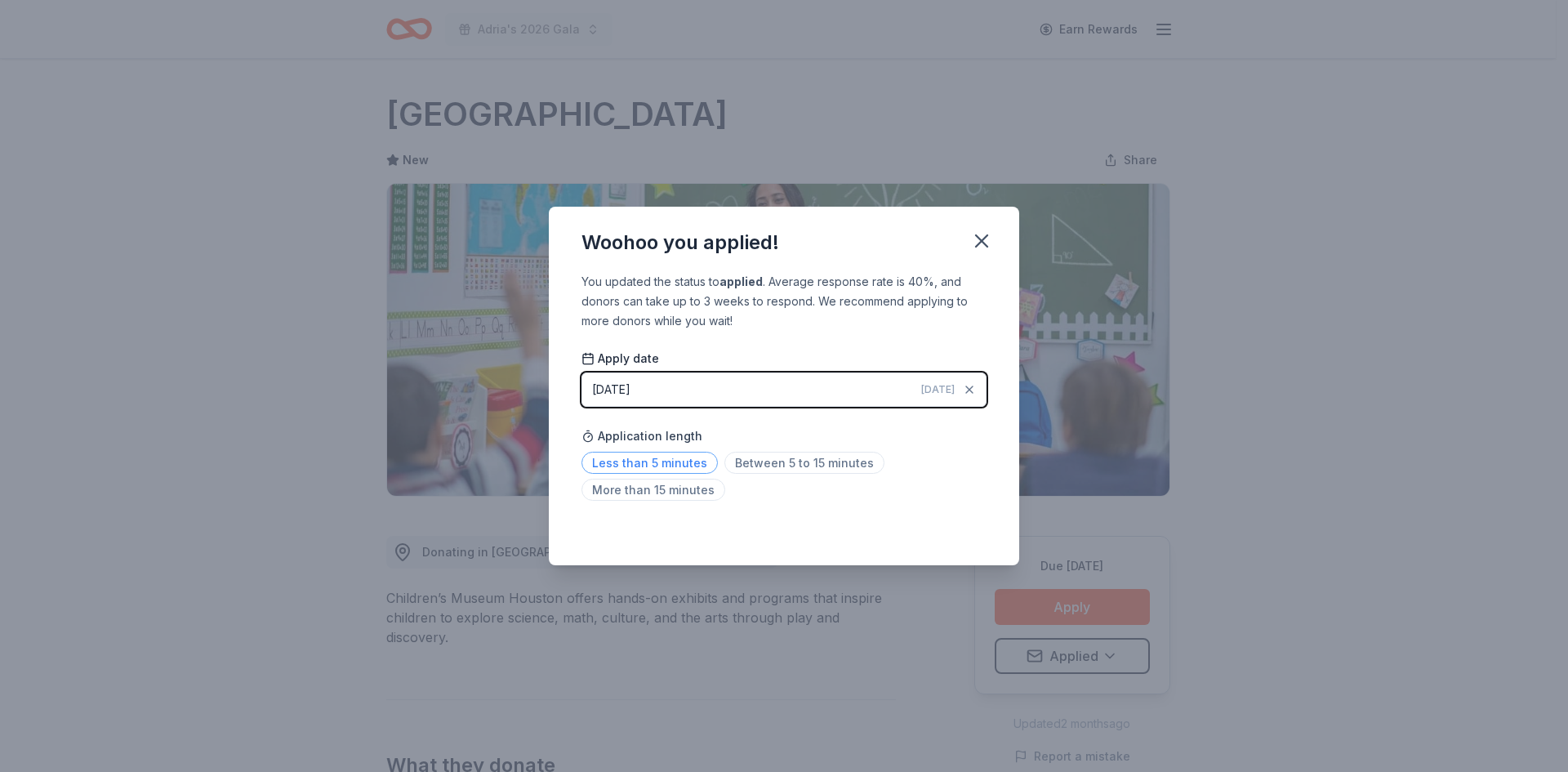
click at [649, 466] on span "Less than 5 minutes" at bounding box center [650, 462] width 136 height 22
click at [984, 233] on icon "button" at bounding box center [981, 241] width 23 height 23
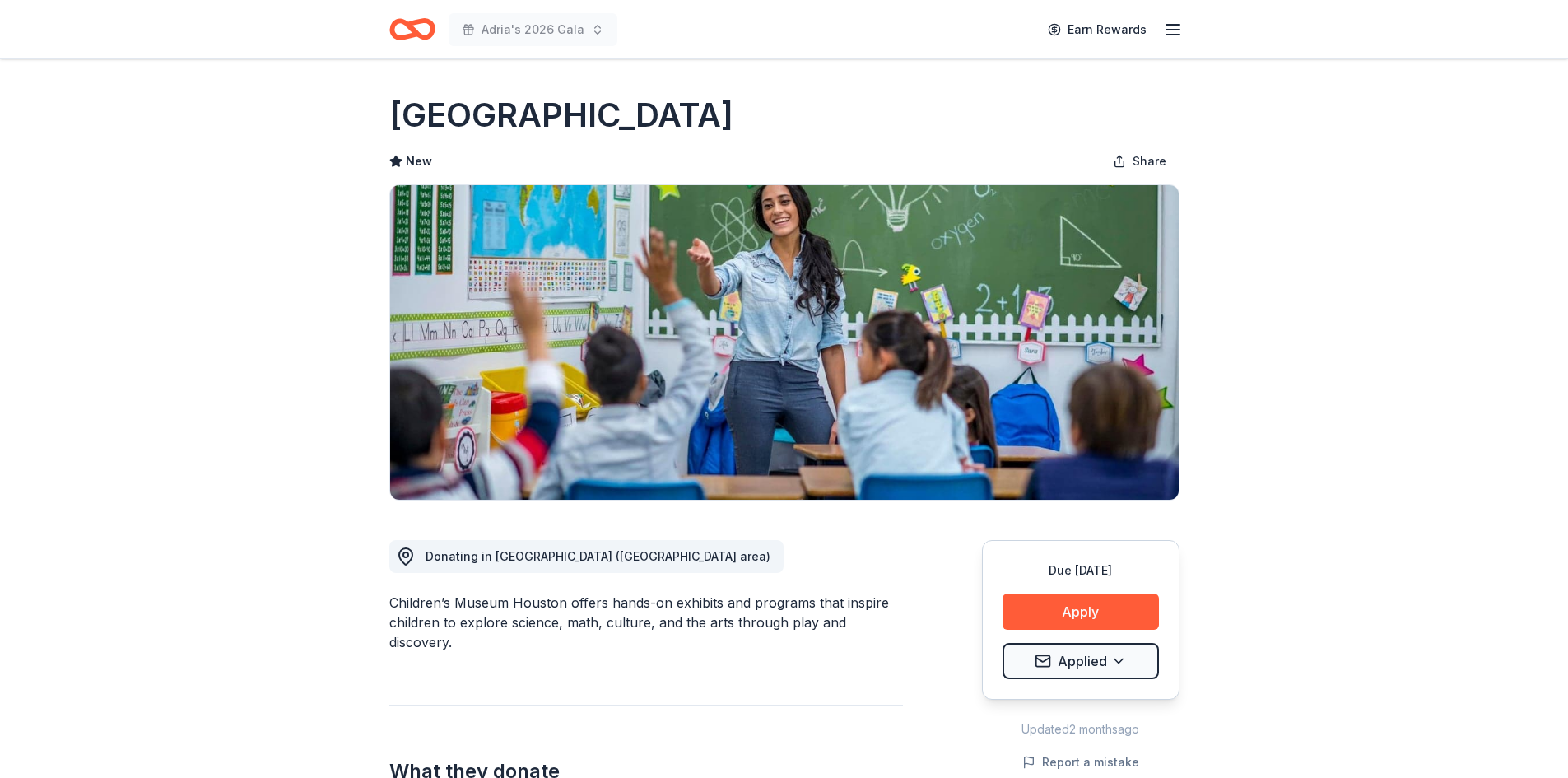
click at [423, 30] on icon "Home" at bounding box center [412, 30] width 46 height 39
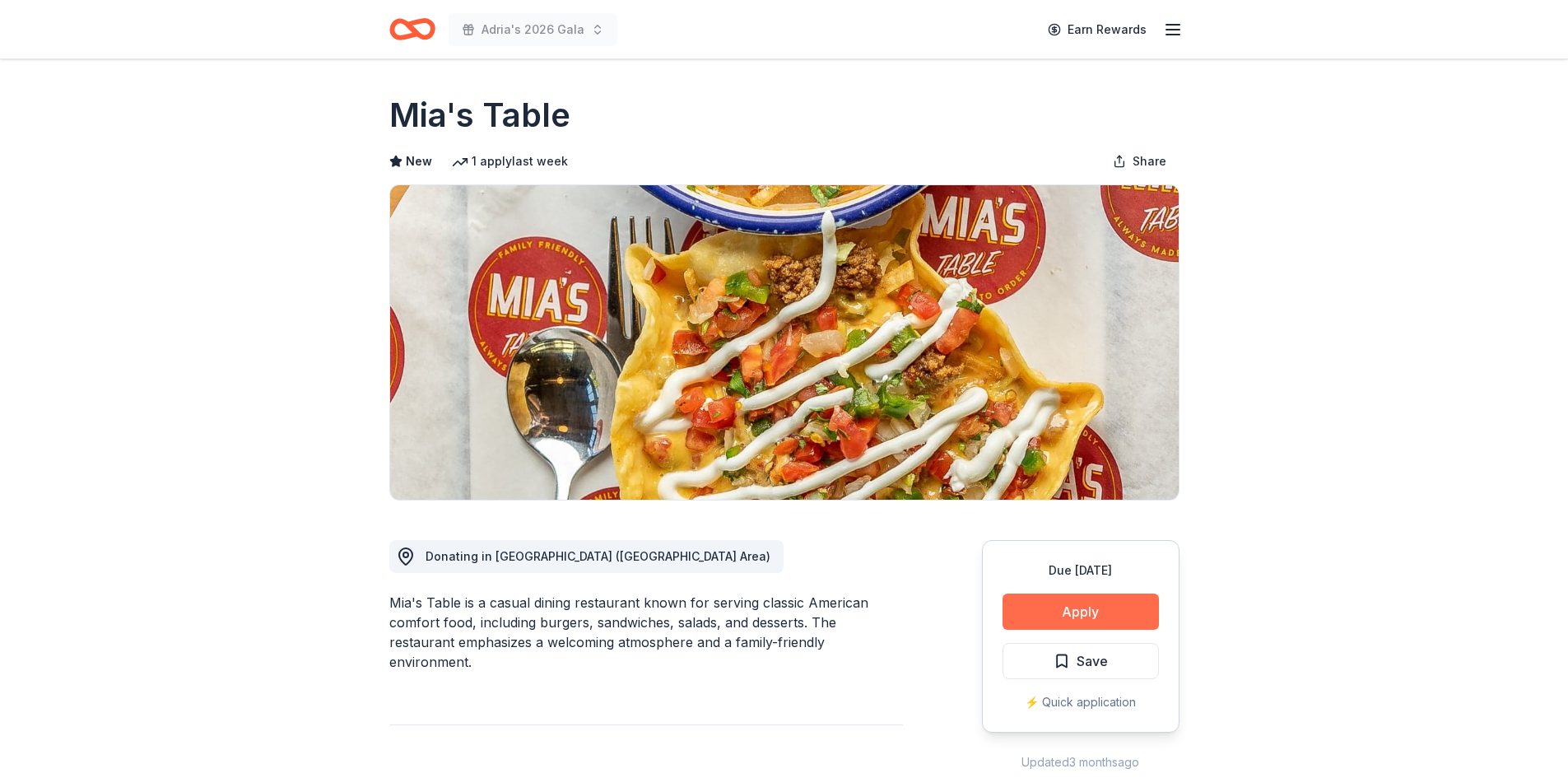
click at [1074, 612] on button "Apply" at bounding box center [1081, 611] width 156 height 36
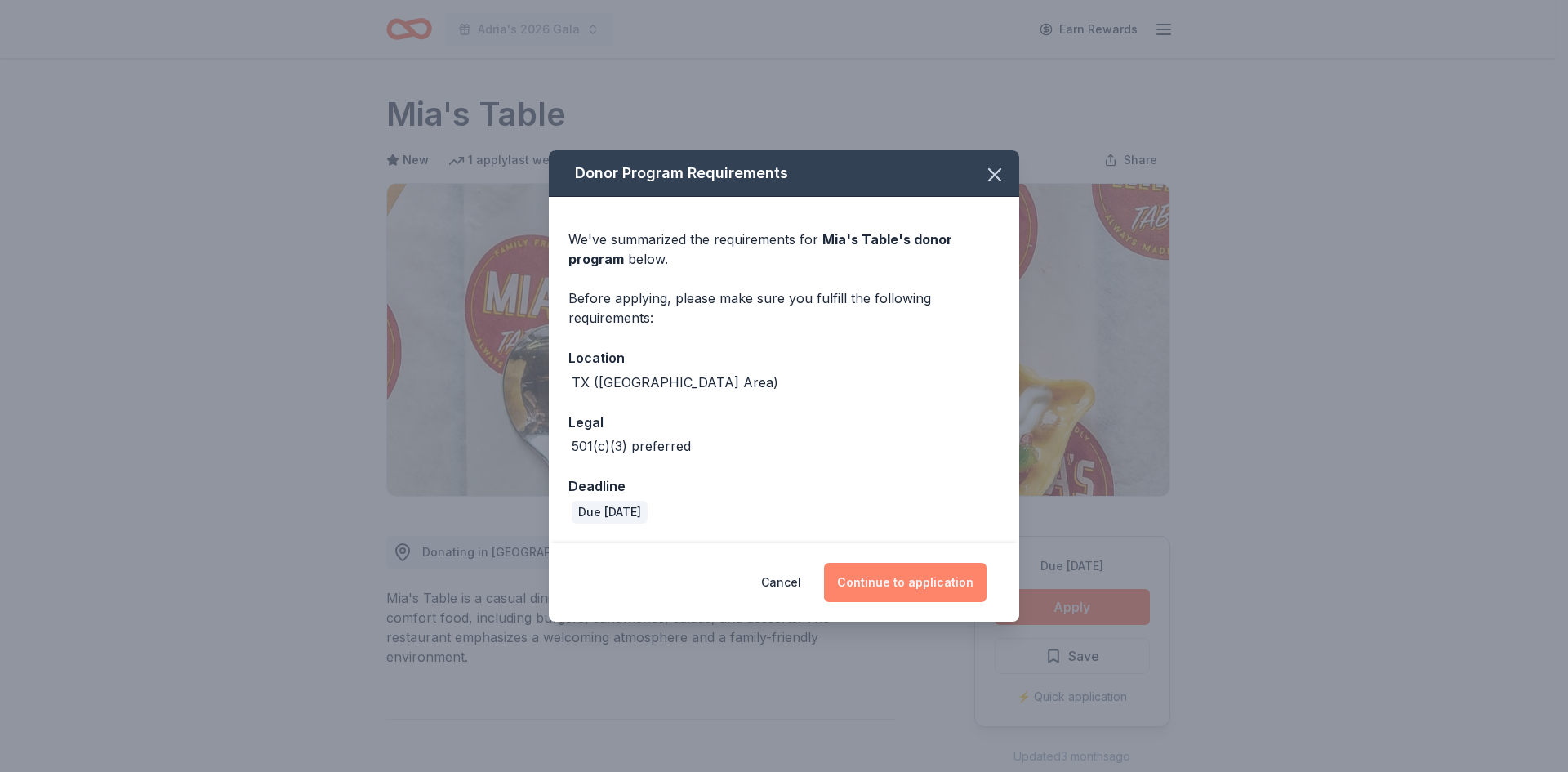
click at [929, 578] on button "Continue to application" at bounding box center [905, 582] width 162 height 40
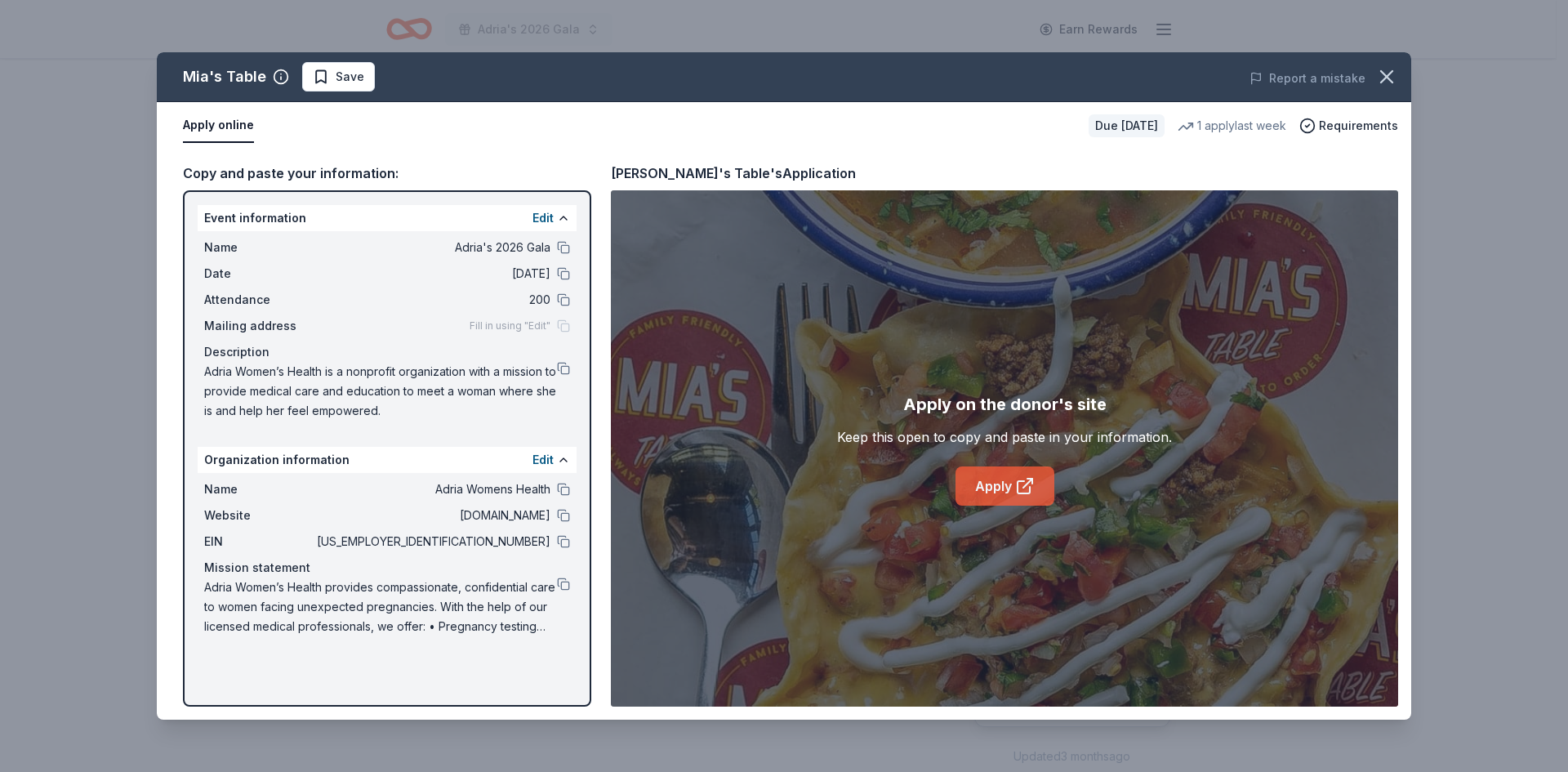
click at [1010, 480] on link "Apply" at bounding box center [1004, 486] width 98 height 40
click at [231, 128] on button "Apply online" at bounding box center [218, 125] width 71 height 35
click at [561, 365] on button at bounding box center [564, 369] width 13 height 13
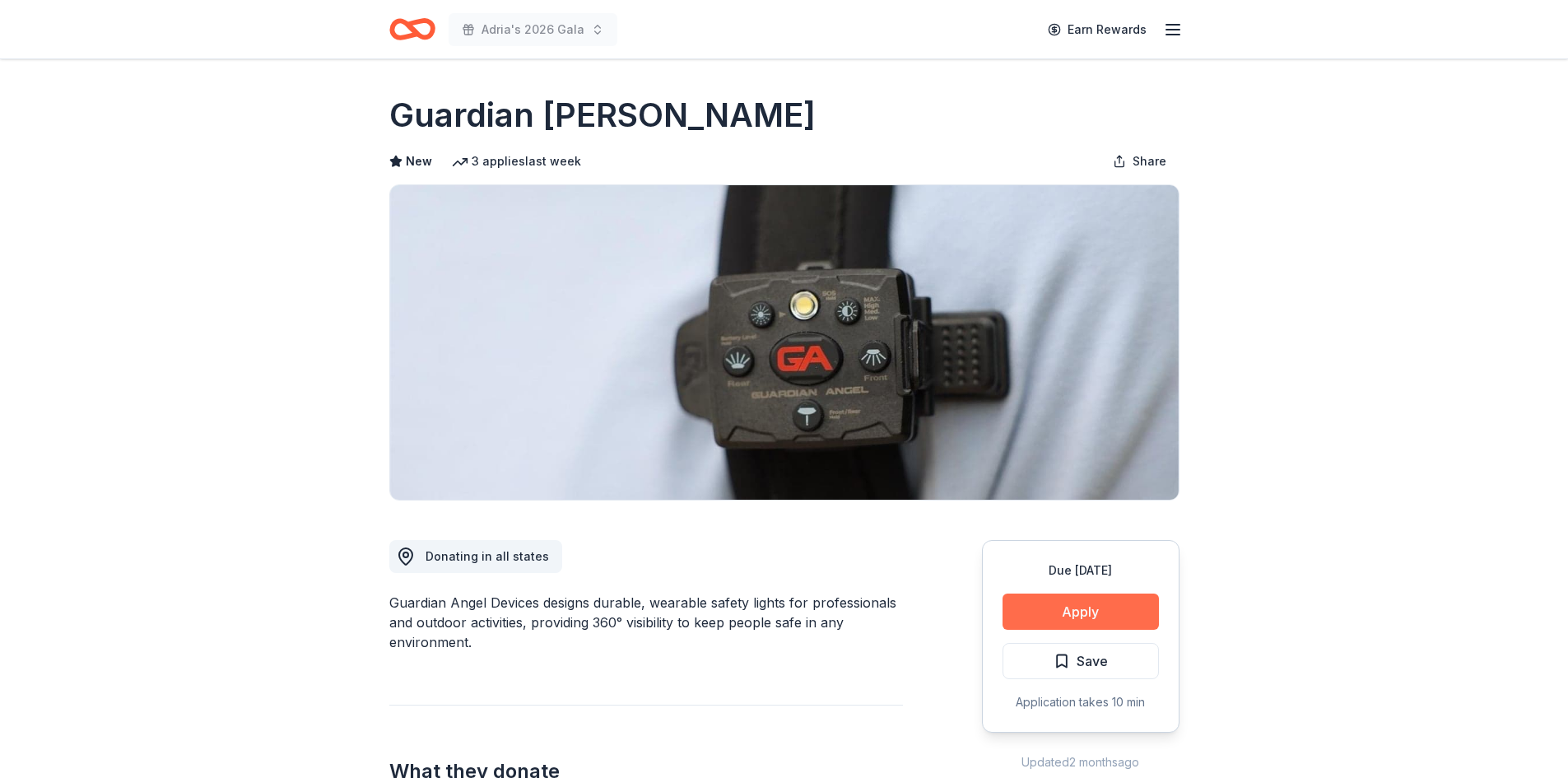
click at [1058, 610] on button "Apply" at bounding box center [1081, 611] width 156 height 36
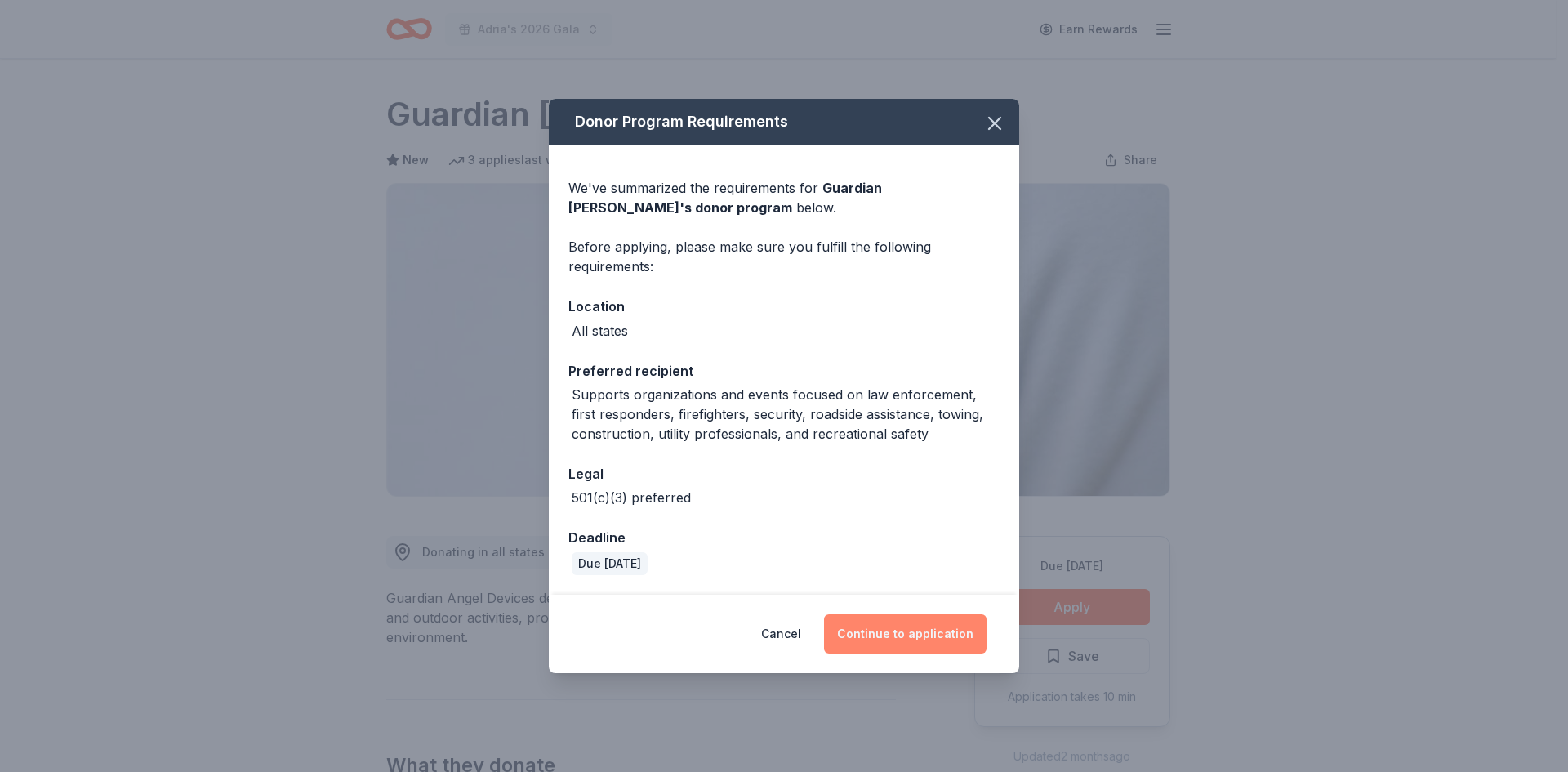
click at [893, 636] on button "Continue to application" at bounding box center [905, 633] width 162 height 40
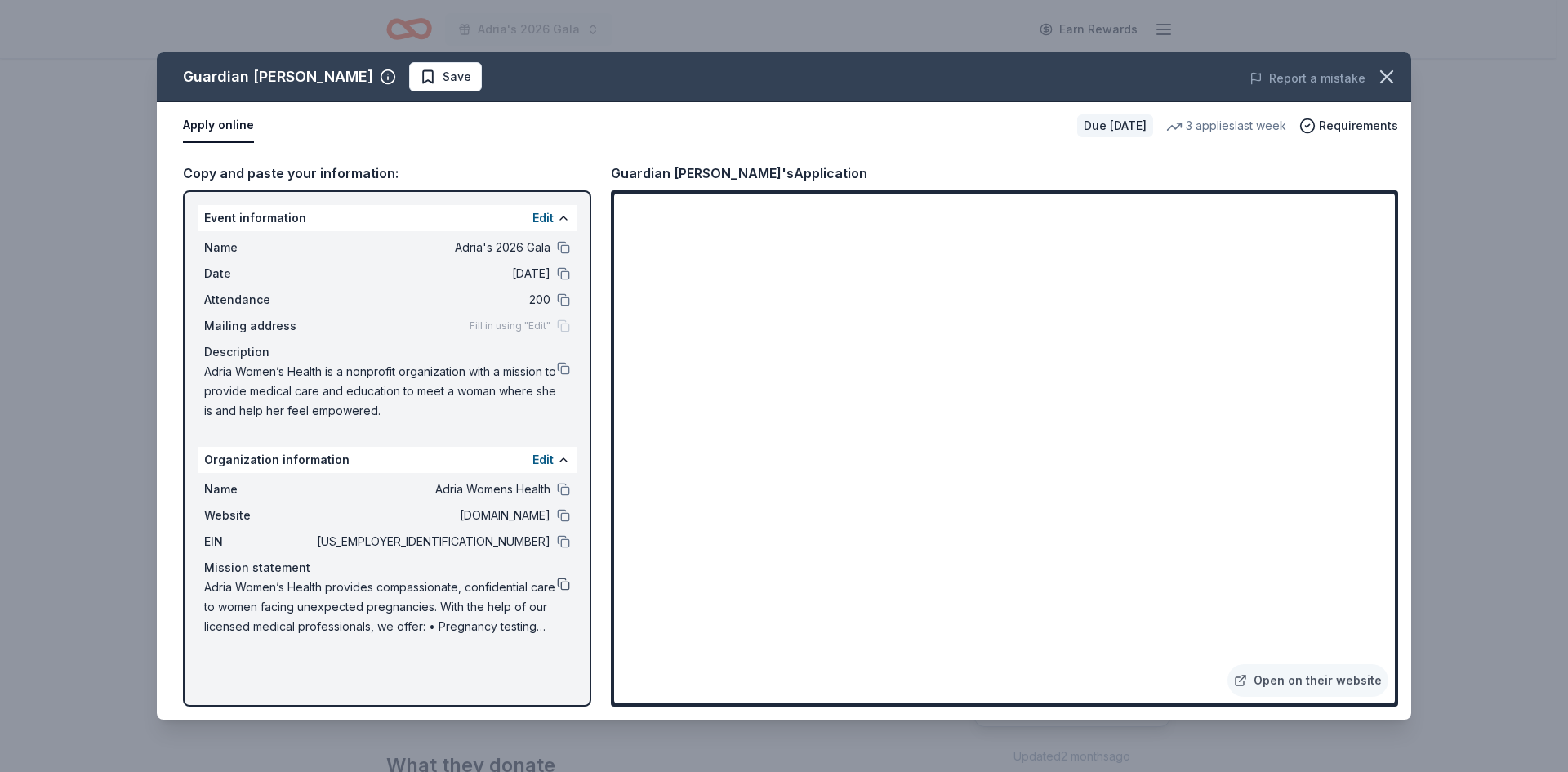
click at [558, 587] on button at bounding box center [564, 584] width 13 height 13
click at [1379, 75] on icon "button" at bounding box center [1386, 77] width 23 height 23
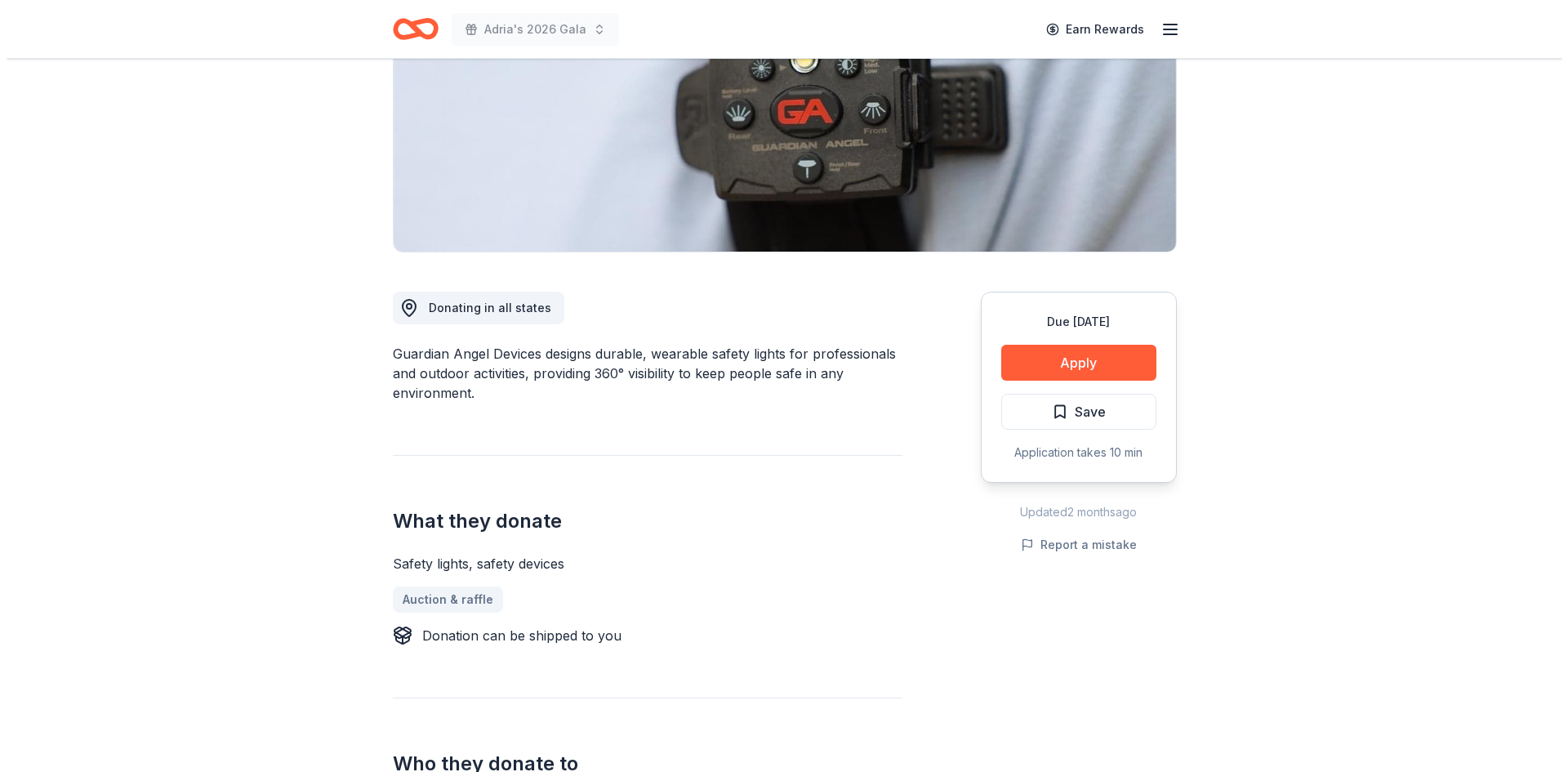
scroll to position [245, 0]
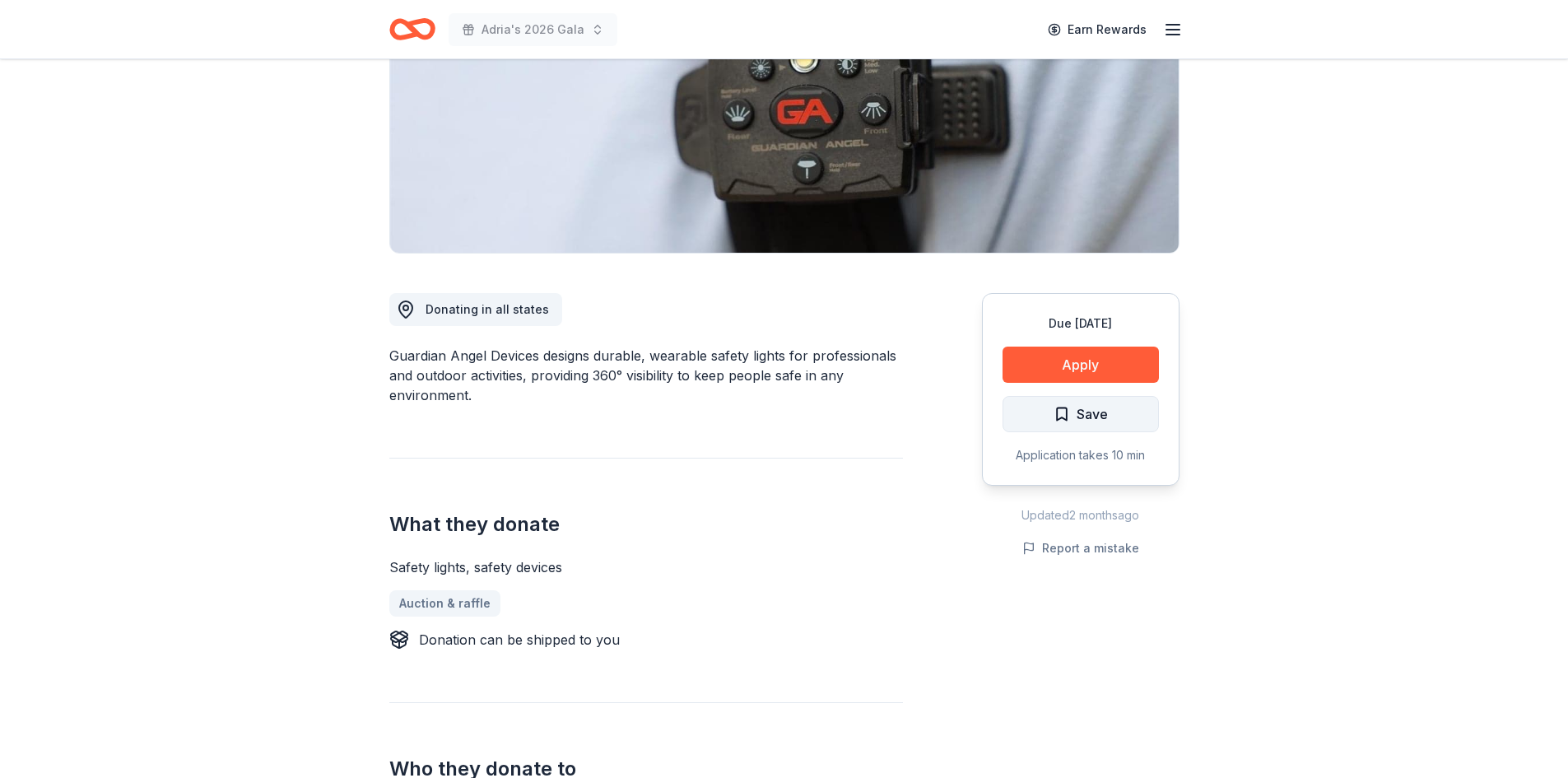
click at [1059, 419] on span "Save" at bounding box center [1081, 413] width 54 height 21
click at [1119, 420] on html "Adria's 2026 Gala Earn Rewards Due [DATE] Share Guardian Angel Device New 3 app…" at bounding box center [784, 142] width 1568 height 778
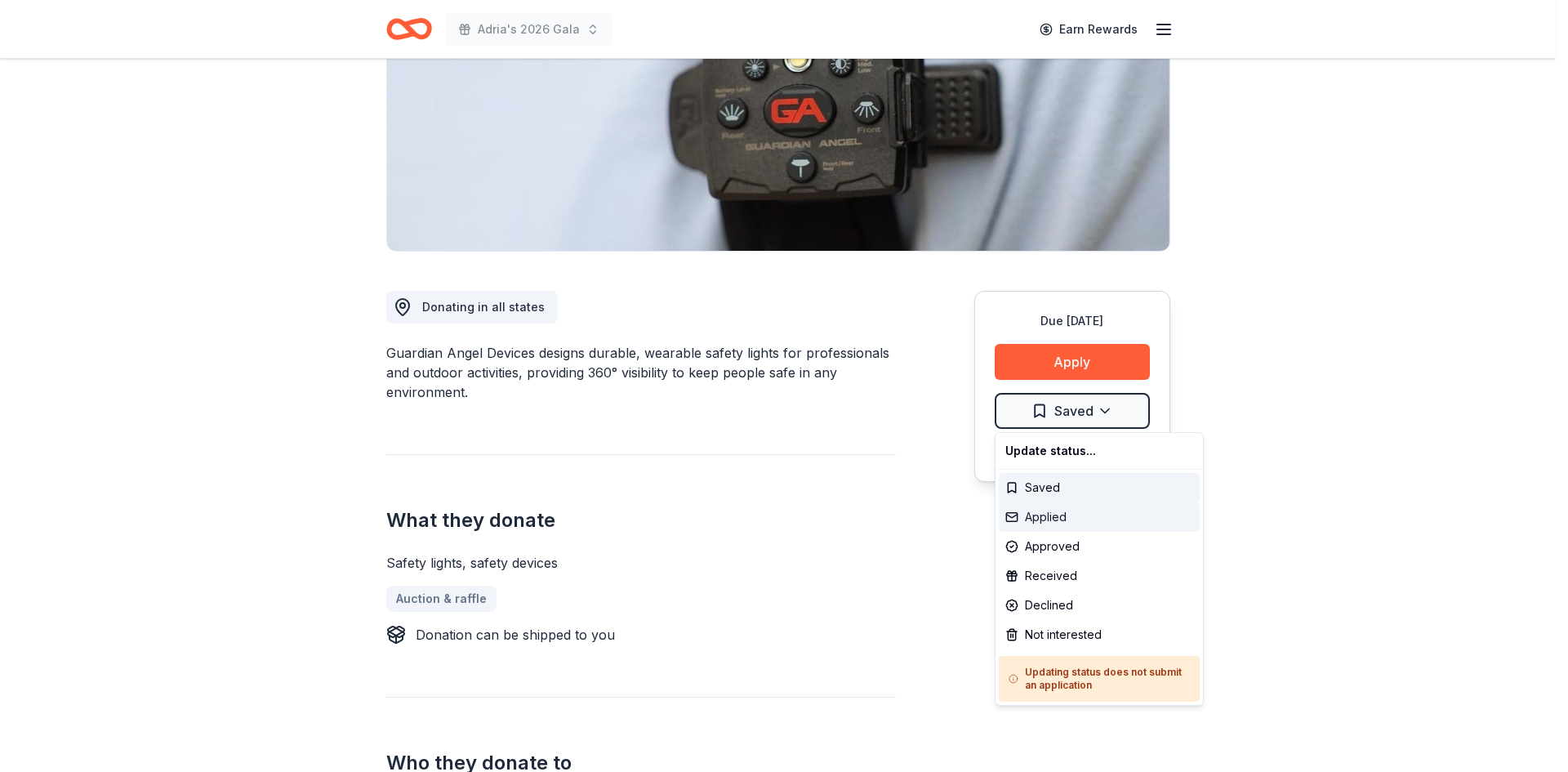
click at [1087, 514] on div "Applied" at bounding box center [1098, 517] width 201 height 29
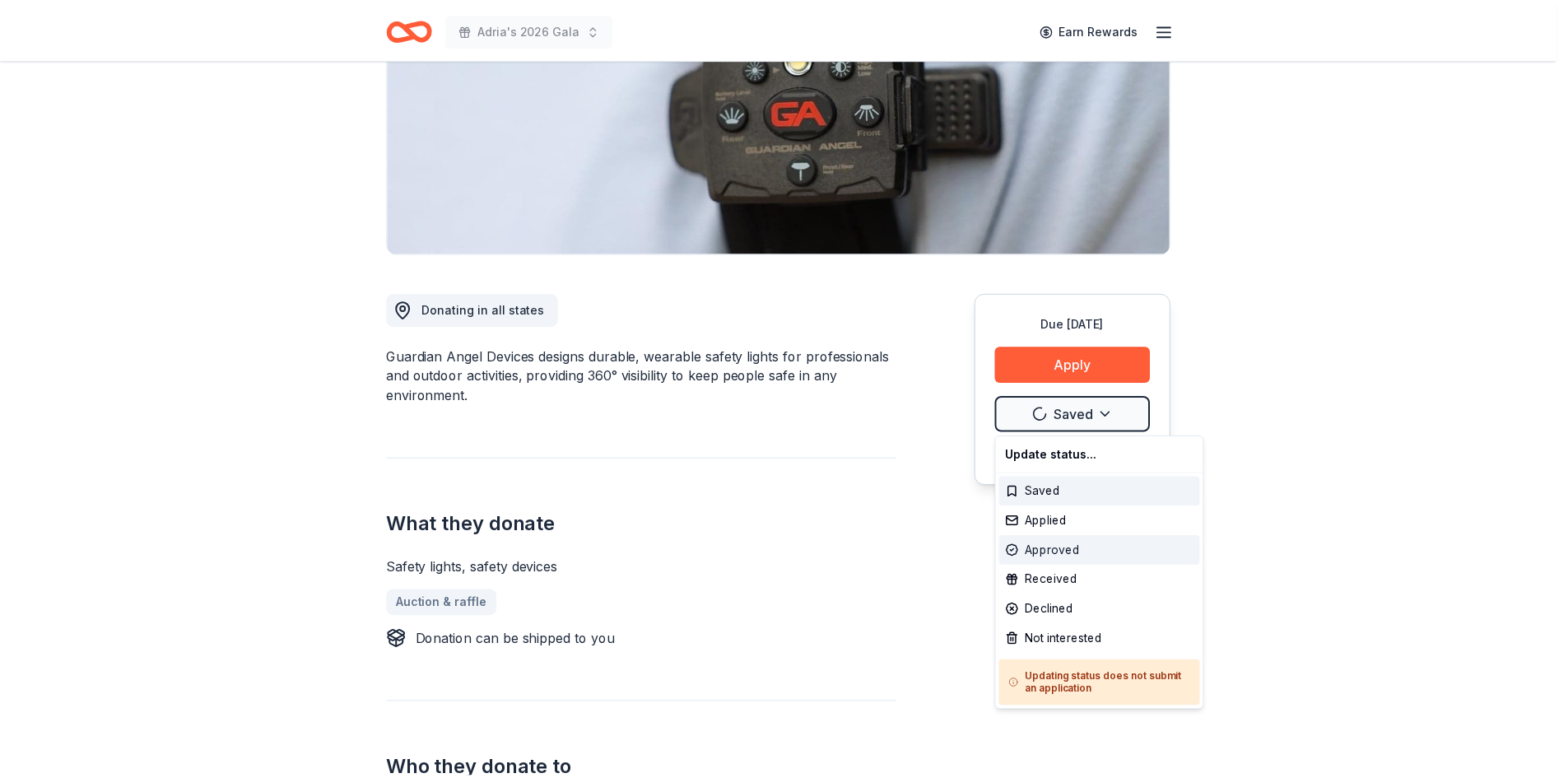
scroll to position [0, 0]
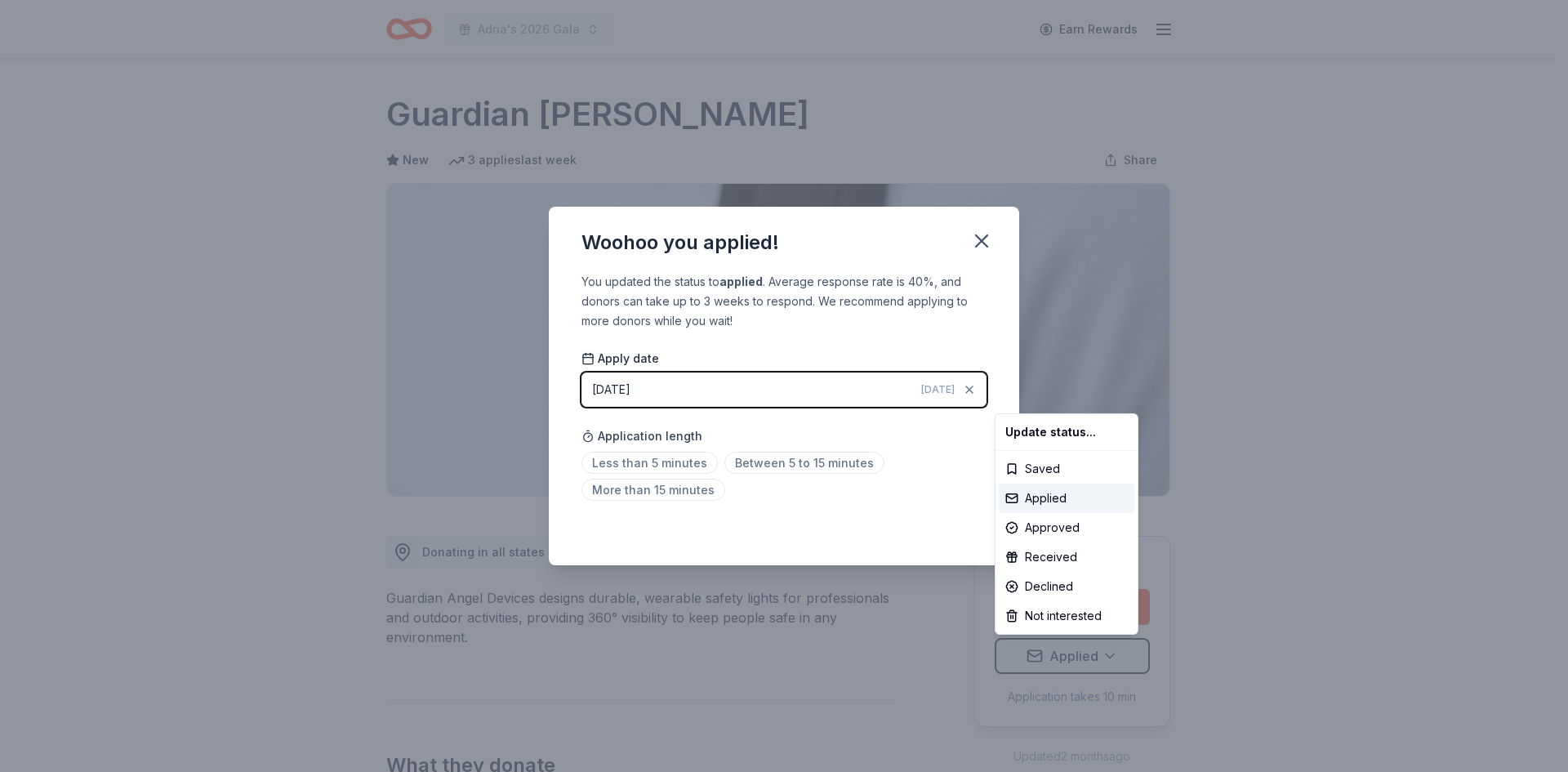
click at [684, 461] on html "Adria's 2026 Gala Earn Rewards Due [DATE] Share Guardian Angel Device New 3 app…" at bounding box center [784, 386] width 1568 height 772
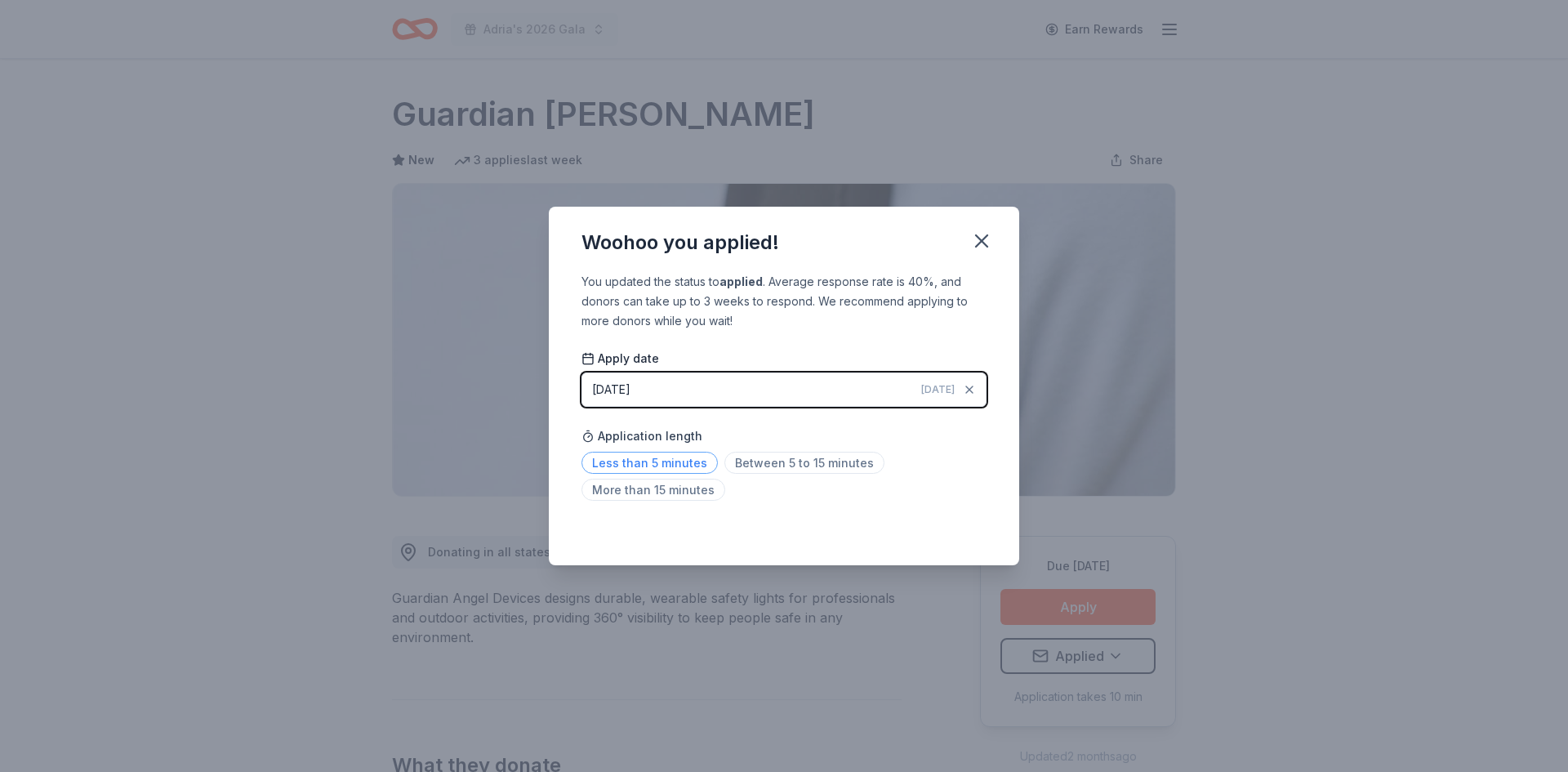
click at [609, 459] on span "Less than 5 minutes" at bounding box center [650, 462] width 136 height 22
click at [994, 241] on button "button" at bounding box center [981, 241] width 36 height 36
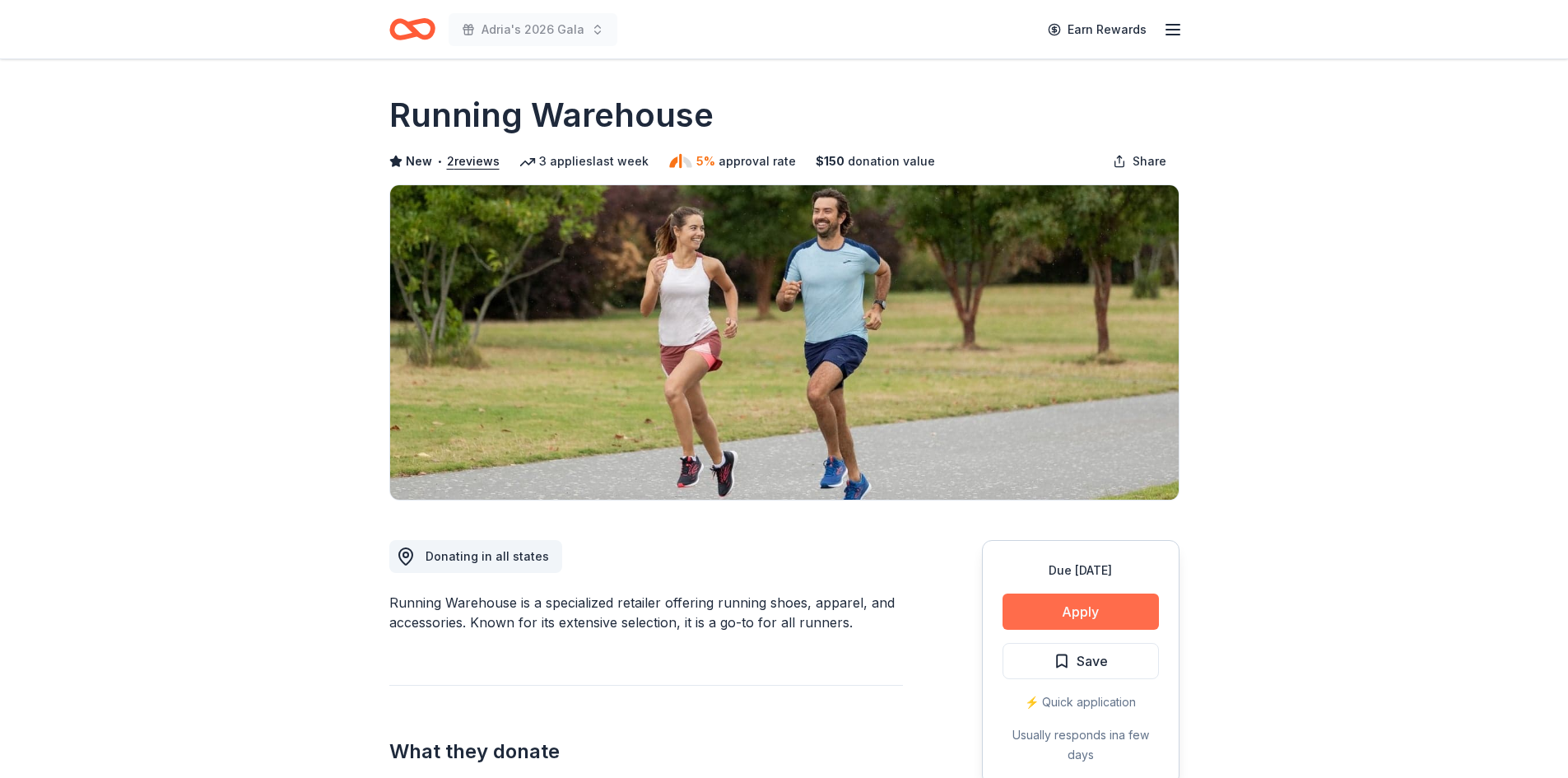
click at [1071, 611] on button "Apply" at bounding box center [1081, 611] width 156 height 36
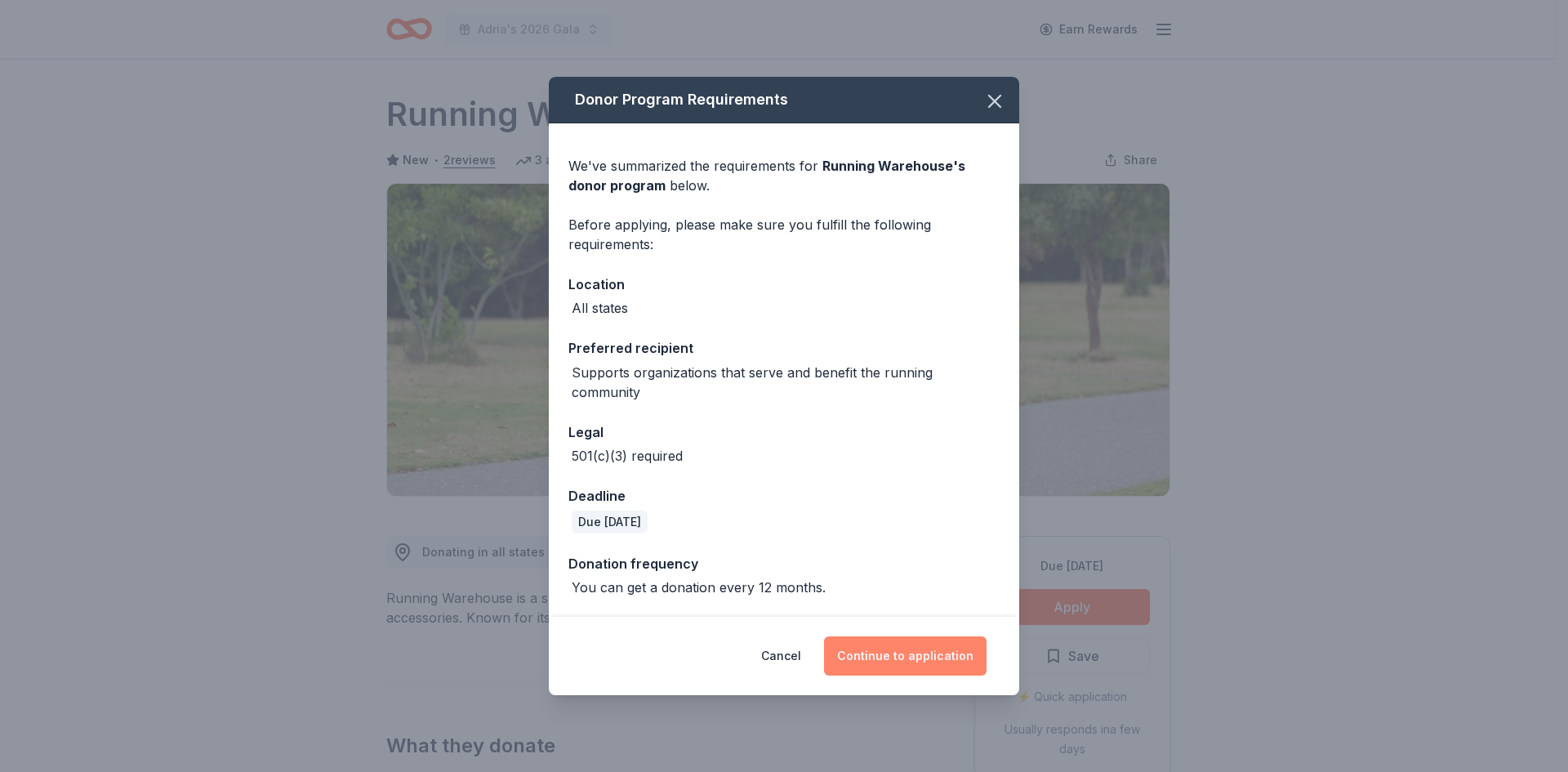
click at [907, 668] on button "Continue to application" at bounding box center [905, 656] width 162 height 40
